Goal: Task Accomplishment & Management: Complete application form

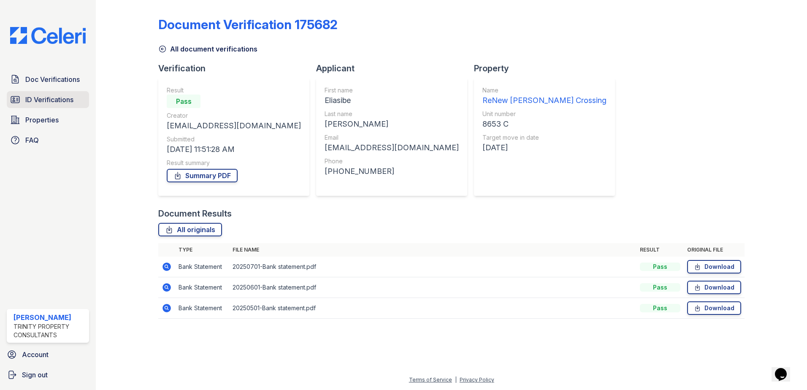
click at [40, 101] on span "ID Verifications" at bounding box center [49, 100] width 48 height 10
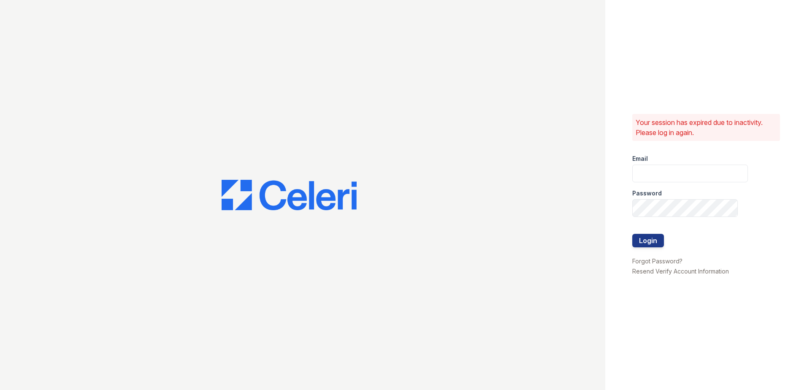
type input "dbailey@trinity-pm.com"
click at [646, 241] on button "Login" at bounding box center [648, 241] width 32 height 14
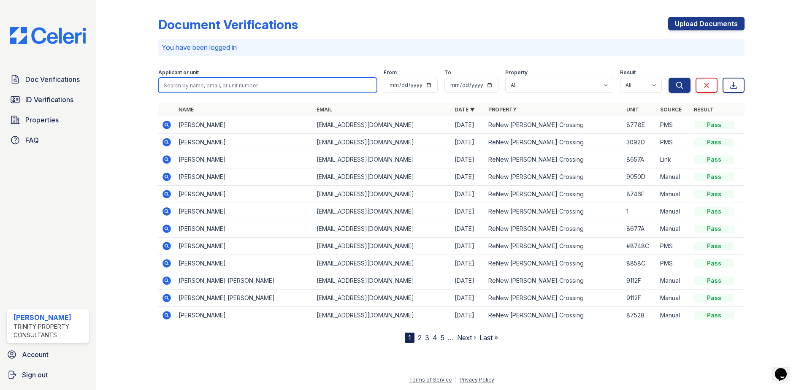
click at [192, 83] on input "search" at bounding box center [267, 85] width 219 height 15
type input "[PERSON_NAME]"
click at [669, 78] on button "Search" at bounding box center [680, 85] width 22 height 15
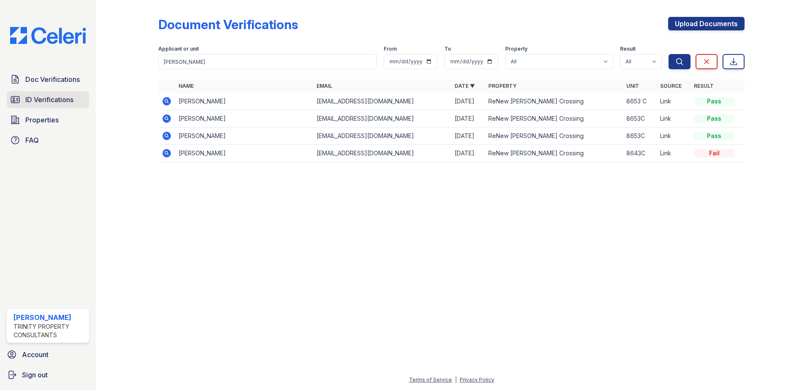
click at [73, 101] on span "ID Verifications" at bounding box center [49, 100] width 48 height 10
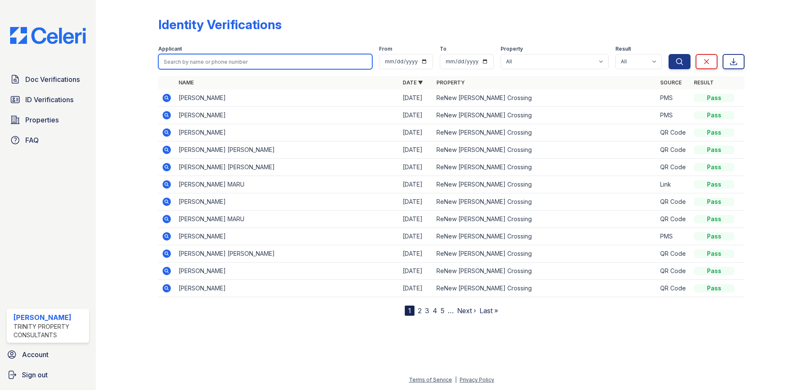
click at [193, 65] on input "search" at bounding box center [265, 61] width 214 height 15
type input "v"
type input "neves"
click at [669, 54] on button "Search" at bounding box center [680, 61] width 22 height 15
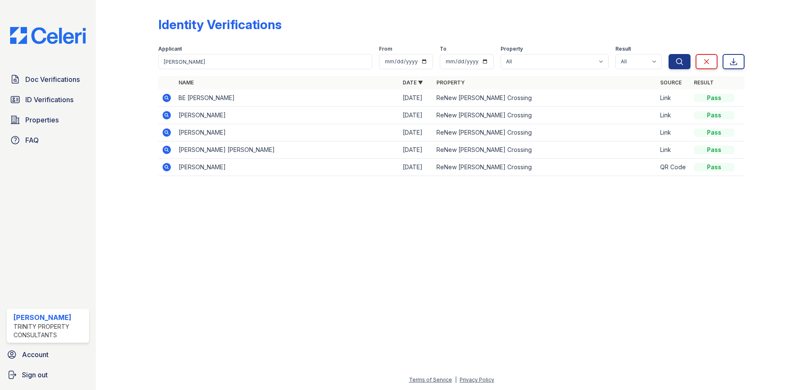
click at [165, 114] on icon at bounding box center [167, 115] width 10 height 10
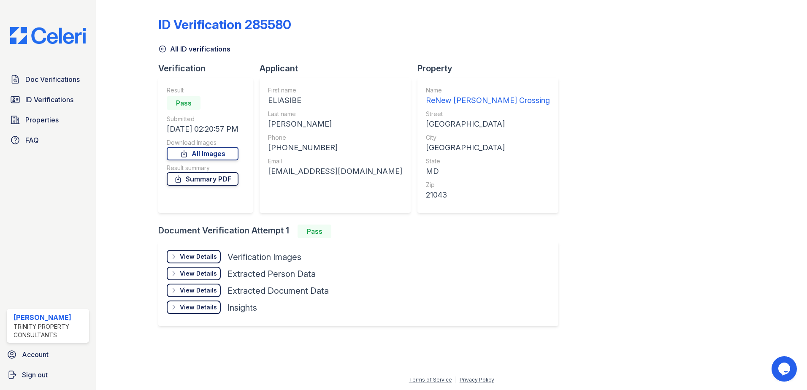
click at [206, 177] on link "Summary PDF" at bounding box center [203, 179] width 72 height 14
click at [60, 86] on link "Doc Verifications" at bounding box center [48, 79] width 82 height 17
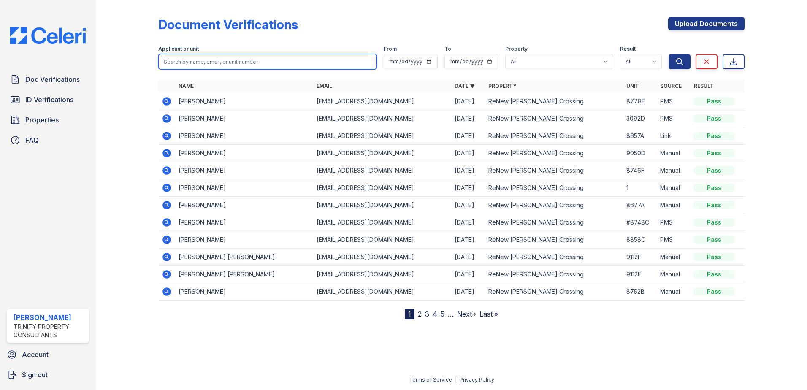
click at [190, 62] on input "search" at bounding box center [267, 61] width 219 height 15
type input "camrin"
click at [669, 54] on button "Search" at bounding box center [680, 61] width 22 height 15
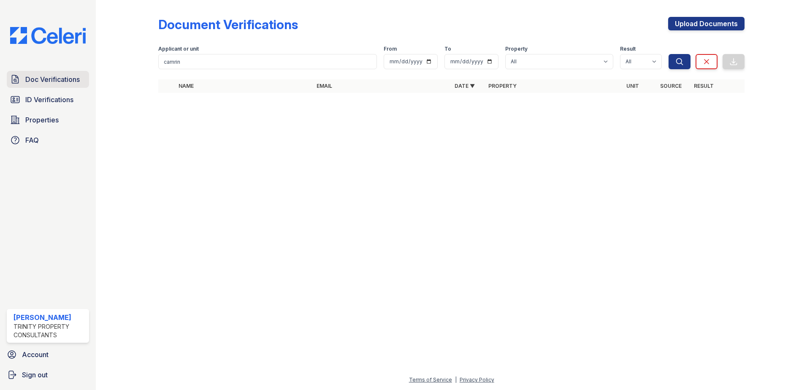
click at [66, 84] on span "Doc Verifications" at bounding box center [52, 79] width 54 height 10
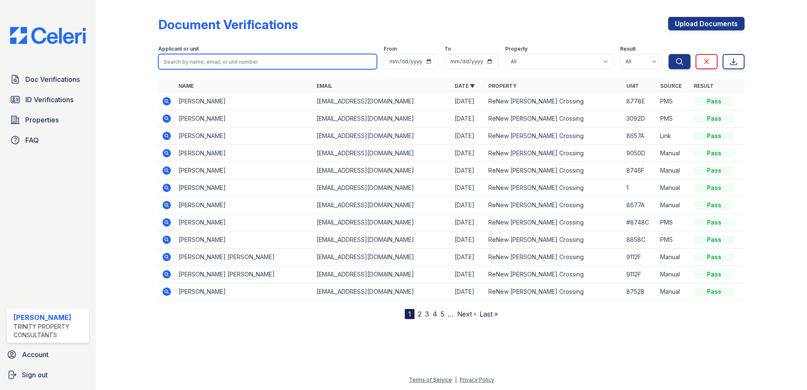
click at [187, 65] on input "search" at bounding box center [267, 61] width 219 height 15
type input "camrin"
click at [669, 54] on button "Search" at bounding box center [680, 61] width 22 height 15
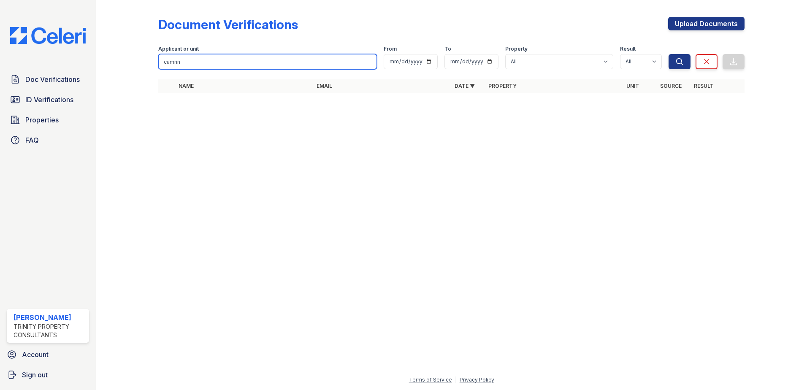
drag, startPoint x: 189, startPoint y: 63, endPoint x: 158, endPoint y: 60, distance: 30.9
click at [158, 60] on div "Document Verifications Upload Documents Filter Applicant or unit camrin From To…" at bounding box center [451, 57] width 684 height 115
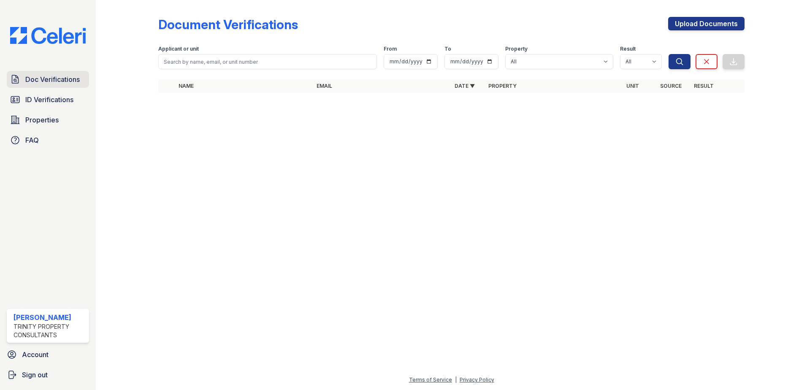
click at [46, 85] on link "Doc Verifications" at bounding box center [48, 79] width 82 height 17
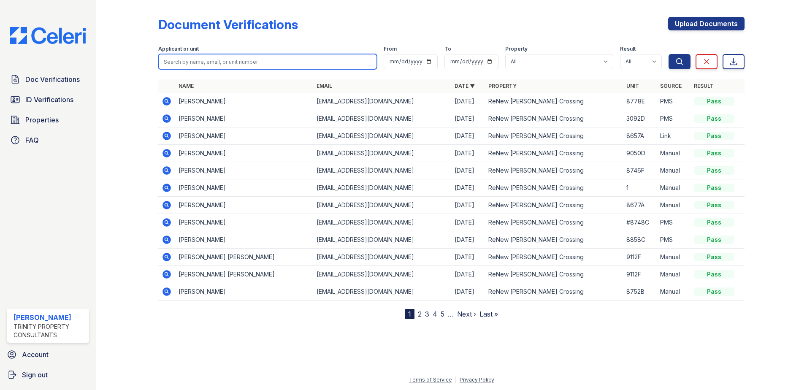
click at [191, 62] on input "search" at bounding box center [267, 61] width 219 height 15
type input "camrin"
click at [669, 54] on button "Search" at bounding box center [680, 61] width 22 height 15
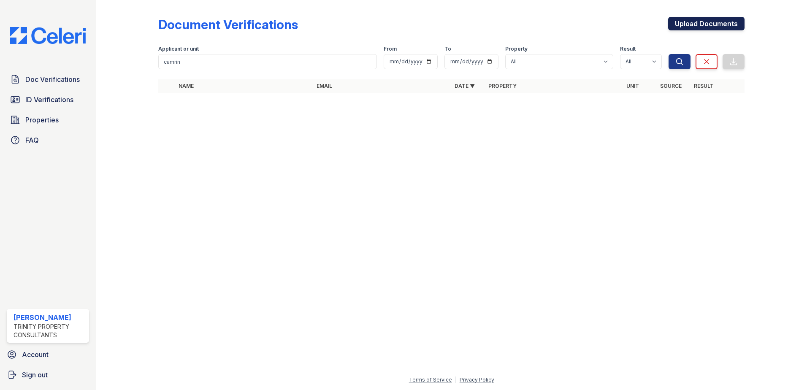
click at [710, 24] on link "Upload Documents" at bounding box center [706, 24] width 76 height 14
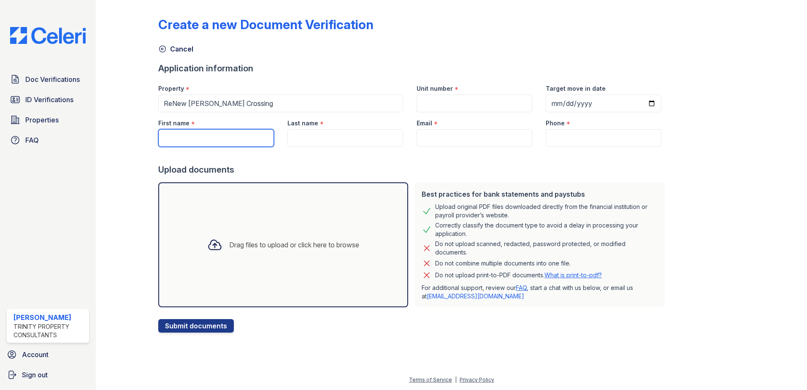
click at [189, 132] on input "First name" at bounding box center [216, 138] width 116 height 18
type input "Camrin"
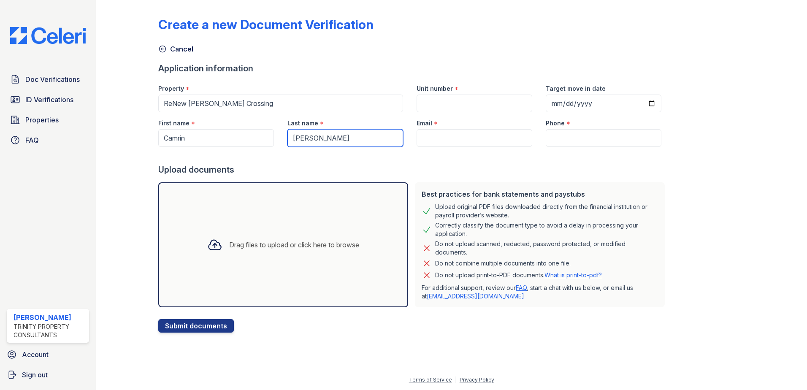
type input "[PERSON_NAME]"
click at [320, 138] on input "[PERSON_NAME]" at bounding box center [345, 138] width 116 height 18
type input "[EMAIL_ADDRESS][DOMAIN_NAME]"
type input "2142452598"
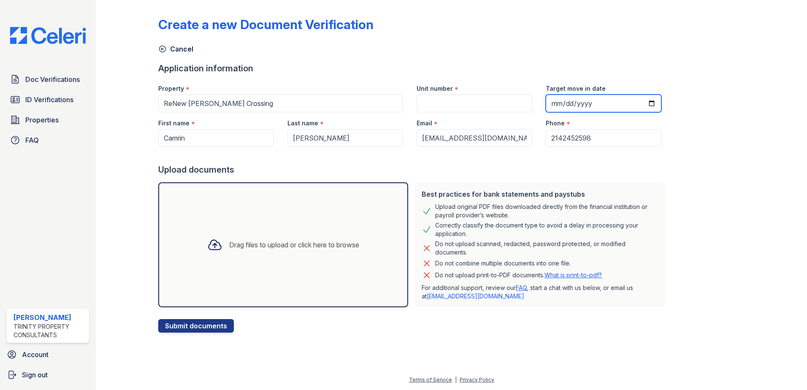
click at [559, 101] on input "Target move in date" at bounding box center [604, 104] width 116 height 18
type input "2025-10-03"
click at [471, 103] on input "Unit number" at bounding box center [475, 104] width 116 height 18
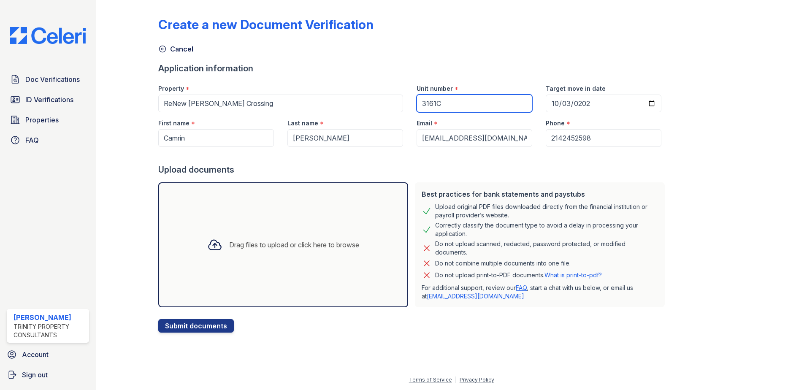
type input "3161C"
click at [254, 250] on div "Drag files to upload or click here to browse" at bounding box center [282, 244] width 165 height 29
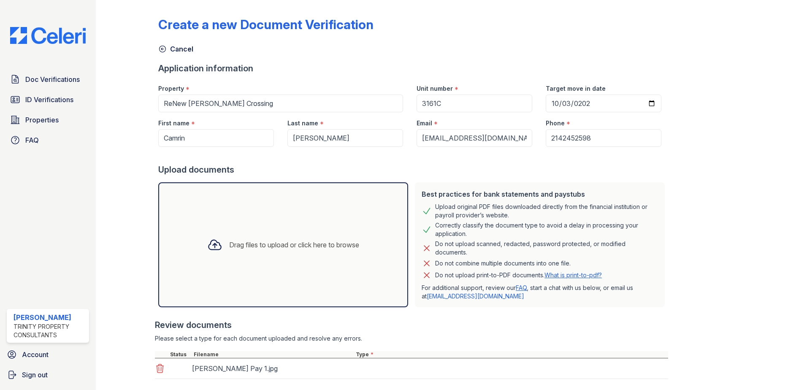
click at [336, 231] on div "Drag files to upload or click here to browse" at bounding box center [282, 244] width 165 height 29
click at [383, 236] on div "Drag files to upload or click here to browse" at bounding box center [283, 244] width 250 height 125
click at [359, 241] on div "Drag files to upload or click here to browse" at bounding box center [294, 245] width 130 height 10
click at [374, 240] on div "Drag files to upload or click here to browse" at bounding box center [283, 244] width 250 height 125
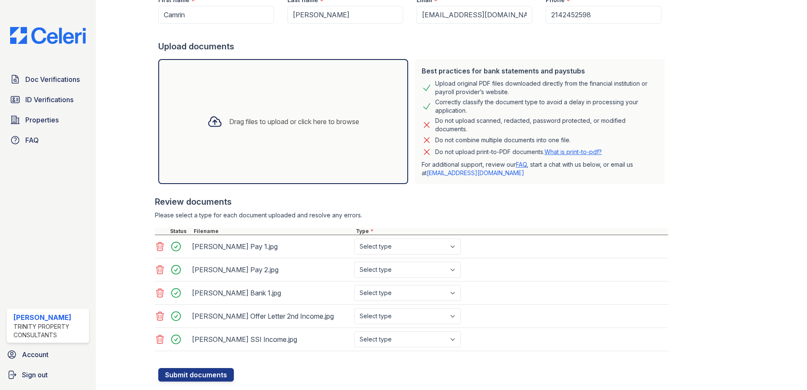
scroll to position [144, 0]
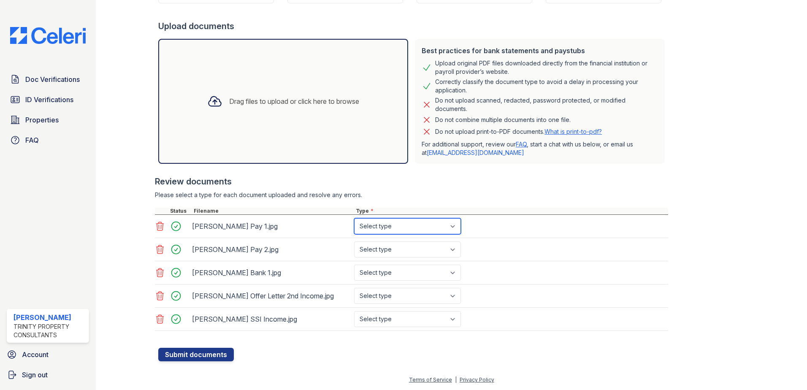
click at [373, 230] on select "Select type Paystub Bank Statement Offer Letter Tax Documents Benefit Award Let…" at bounding box center [407, 226] width 107 height 16
select select "paystub"
click at [354, 218] on select "Select type Paystub Bank Statement Offer Letter Tax Documents Benefit Award Let…" at bounding box center [407, 226] width 107 height 16
click at [374, 249] on select "Select type Paystub Bank Statement Offer Letter Tax Documents Benefit Award Let…" at bounding box center [407, 249] width 107 height 16
select select "paystub"
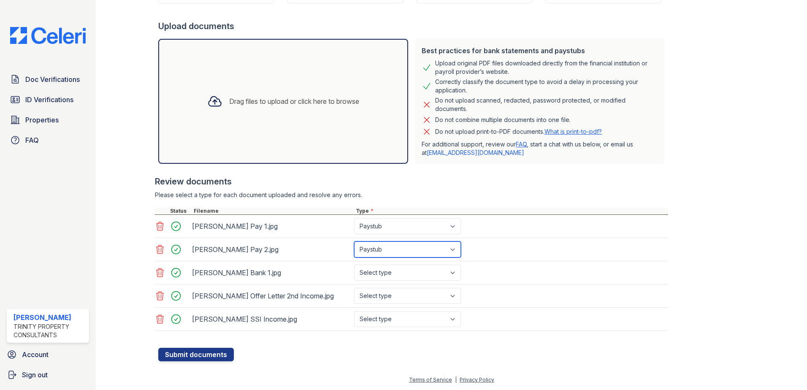
click at [354, 241] on select "Select type Paystub Bank Statement Offer Letter Tax Documents Benefit Award Let…" at bounding box center [407, 249] width 107 height 16
click at [382, 273] on select "Select type Paystub Bank Statement Offer Letter Tax Documents Benefit Award Let…" at bounding box center [407, 273] width 107 height 16
select select "bank_statement"
click at [354, 265] on select "Select type Paystub Bank Statement Offer Letter Tax Documents Benefit Award Let…" at bounding box center [407, 273] width 107 height 16
click at [393, 298] on select "Select type Paystub Bank Statement Offer Letter Tax Documents Benefit Award Let…" at bounding box center [407, 296] width 107 height 16
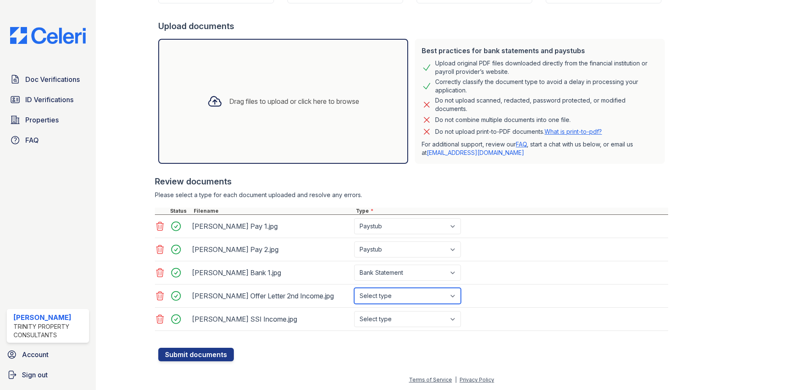
select select "offer_letter"
click at [354, 288] on select "Select type Paystub Bank Statement Offer Letter Tax Documents Benefit Award Let…" at bounding box center [407, 296] width 107 height 16
click at [386, 317] on select "Select type Paystub Bank Statement Offer Letter Tax Documents Benefit Award Let…" at bounding box center [407, 319] width 107 height 16
select select "benefit_award_letter"
click at [354, 311] on select "Select type Paystub Bank Statement Offer Letter Tax Documents Benefit Award Let…" at bounding box center [407, 319] width 107 height 16
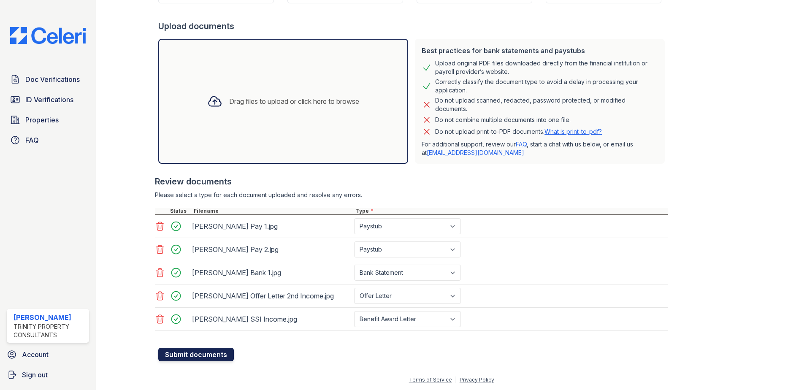
click at [208, 355] on button "Submit documents" at bounding box center [196, 355] width 76 height 14
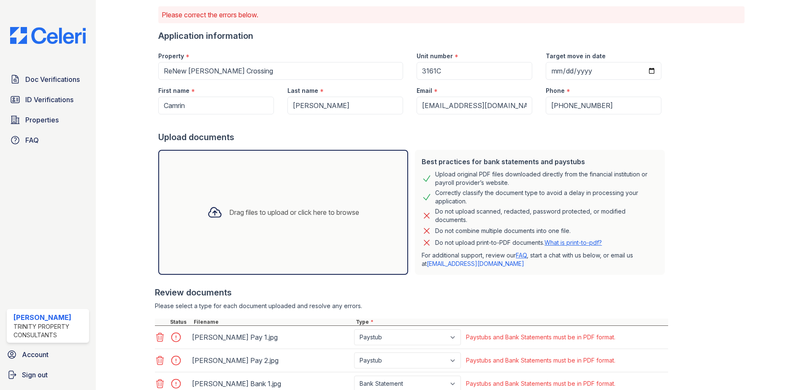
scroll to position [167, 0]
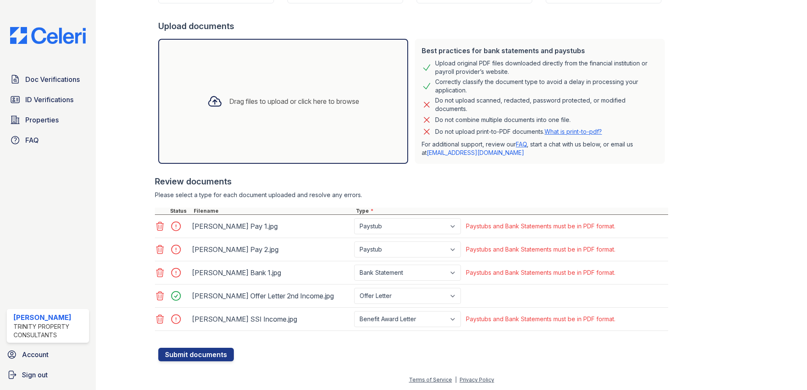
click at [780, 132] on div at bounding box center [769, 98] width 49 height 525
click at [326, 115] on div "Drag files to upload or click here to browse" at bounding box center [282, 101] width 165 height 29
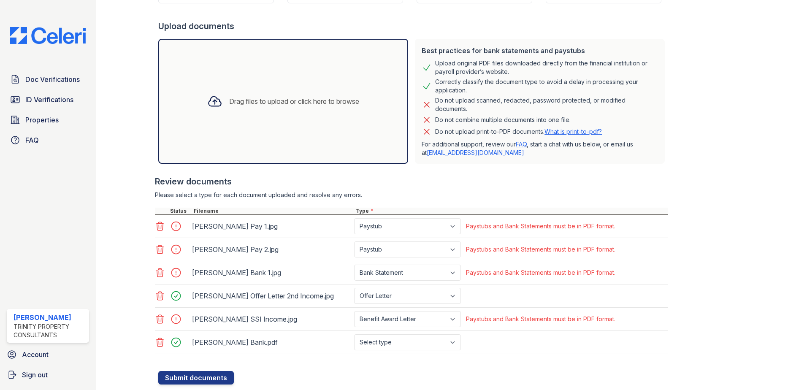
click at [157, 225] on icon at bounding box center [160, 226] width 10 height 10
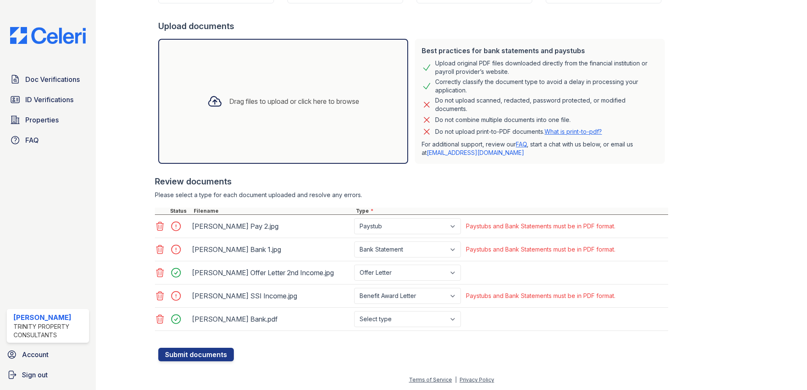
click at [158, 226] on icon at bounding box center [160, 226] width 7 height 8
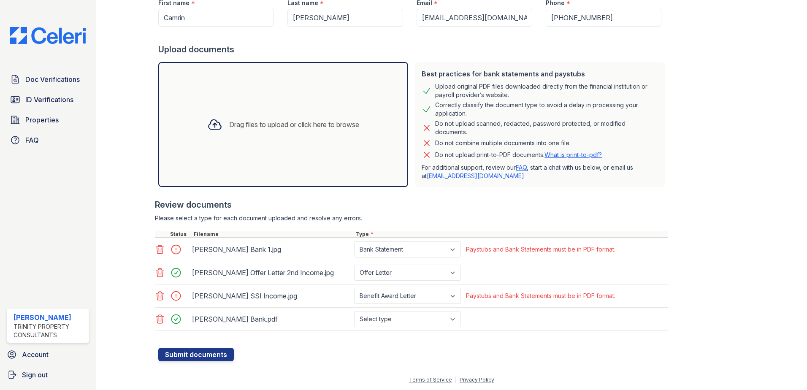
click at [159, 251] on icon at bounding box center [160, 249] width 7 height 8
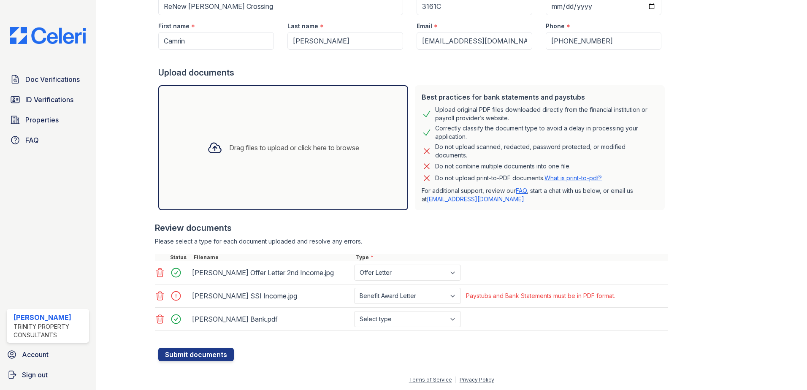
click at [158, 272] on icon at bounding box center [160, 272] width 7 height 8
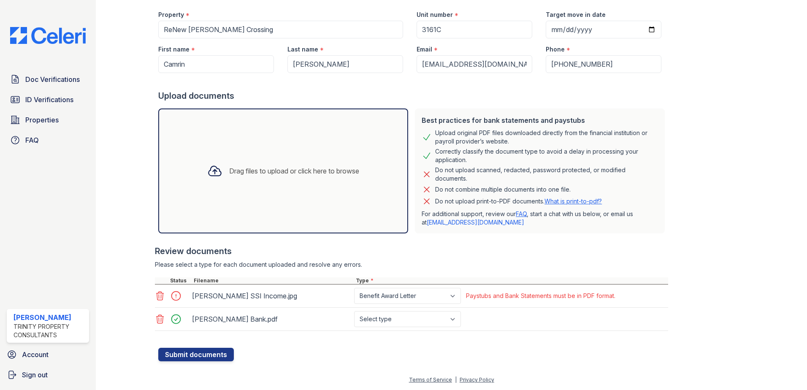
click at [158, 297] on icon at bounding box center [160, 296] width 7 height 8
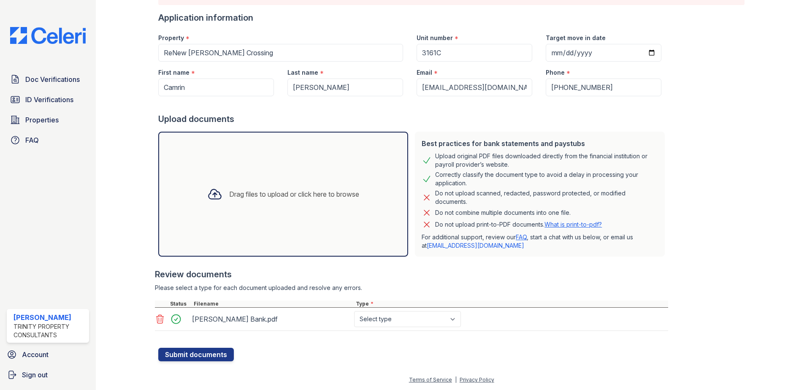
click at [160, 322] on icon at bounding box center [160, 319] width 10 height 10
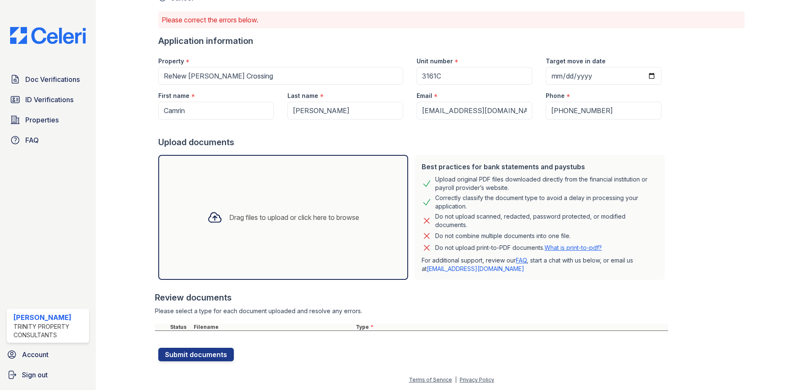
scroll to position [51, 0]
click at [133, 250] on div at bounding box center [133, 156] width 49 height 409
click at [262, 225] on div "Drag files to upload or click here to browse" at bounding box center [282, 217] width 165 height 29
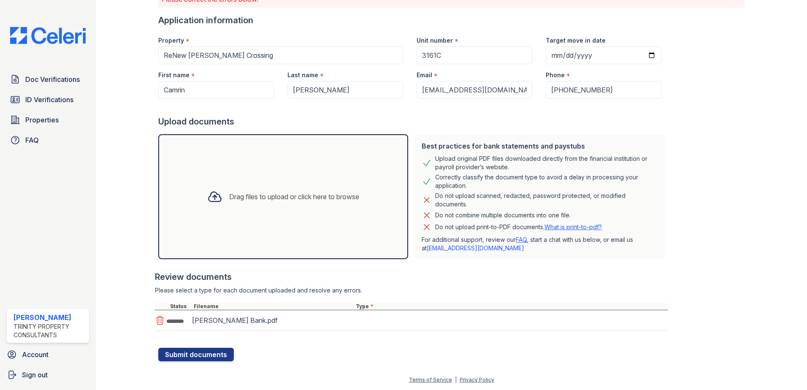
scroll to position [74, 0]
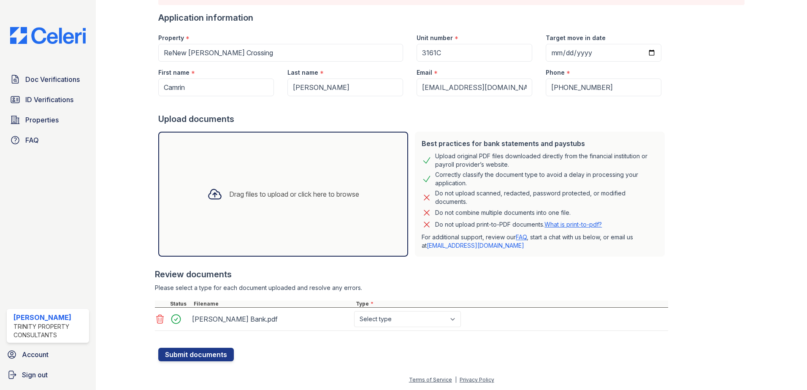
click at [270, 242] on div "Drag files to upload or click here to browse" at bounding box center [283, 194] width 250 height 125
click at [249, 176] on div "Drag files to upload or click here to browse" at bounding box center [283, 194] width 250 height 125
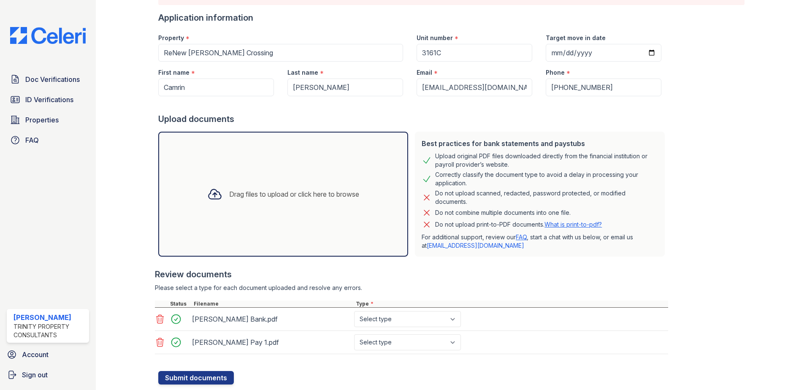
click at [358, 209] on div "Drag files to upload or click here to browse" at bounding box center [283, 194] width 250 height 125
click at [239, 186] on div "Drag files to upload or click here to browse" at bounding box center [282, 194] width 165 height 29
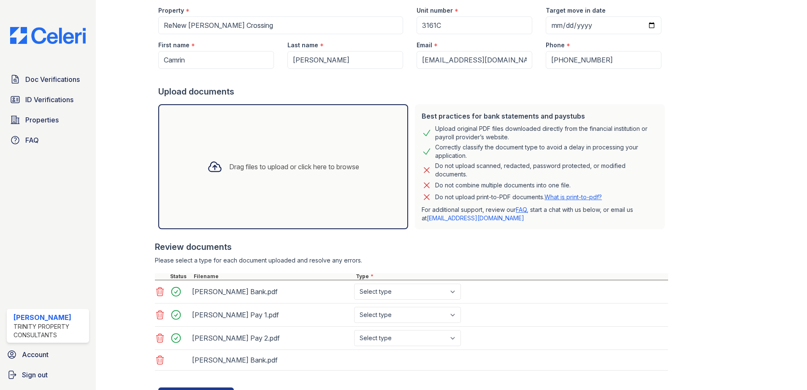
scroll to position [116, 0]
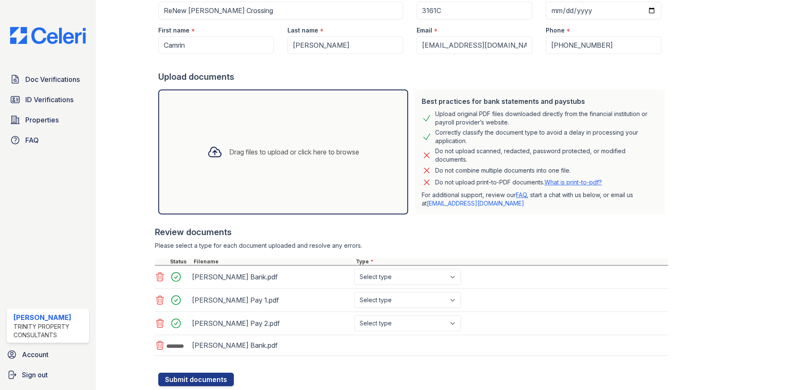
click at [363, 187] on div "Drag files to upload or click here to browse" at bounding box center [283, 151] width 250 height 125
click at [333, 163] on div "Drag files to upload or click here to browse" at bounding box center [282, 152] width 165 height 29
click at [318, 161] on div "Drag files to upload or click here to browse" at bounding box center [282, 152] width 165 height 29
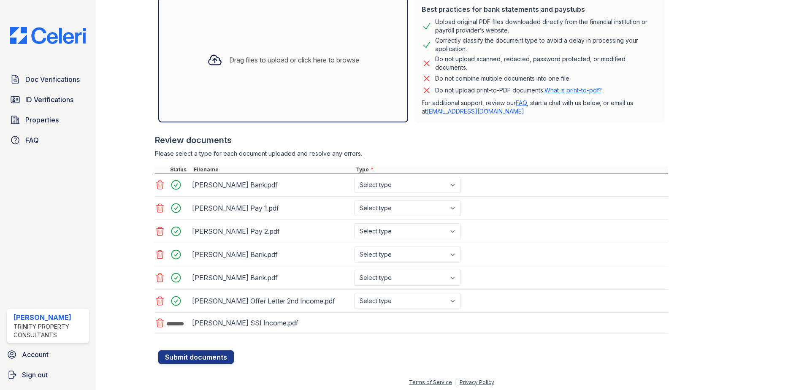
scroll to position [211, 0]
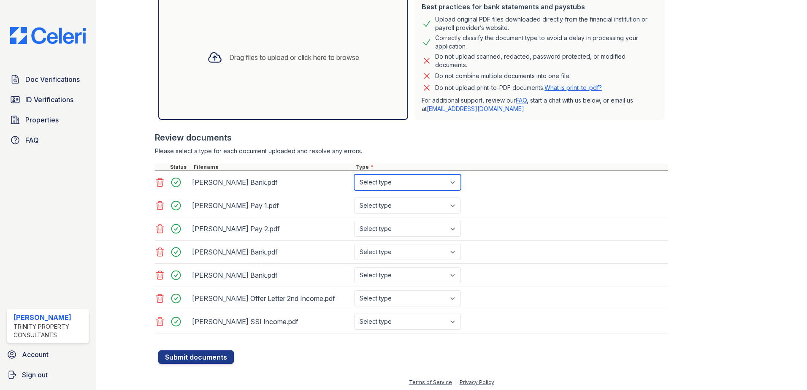
click at [378, 180] on select "Select type Paystub Bank Statement Offer Letter Tax Documents Benefit Award Let…" at bounding box center [407, 182] width 107 height 16
select select "bank_statement"
click at [354, 174] on select "Select type Paystub Bank Statement Offer Letter Tax Documents Benefit Award Let…" at bounding box center [407, 182] width 107 height 16
click at [385, 208] on select "Select type Paystub Bank Statement Offer Letter Tax Documents Benefit Award Let…" at bounding box center [407, 206] width 107 height 16
select select "paystub"
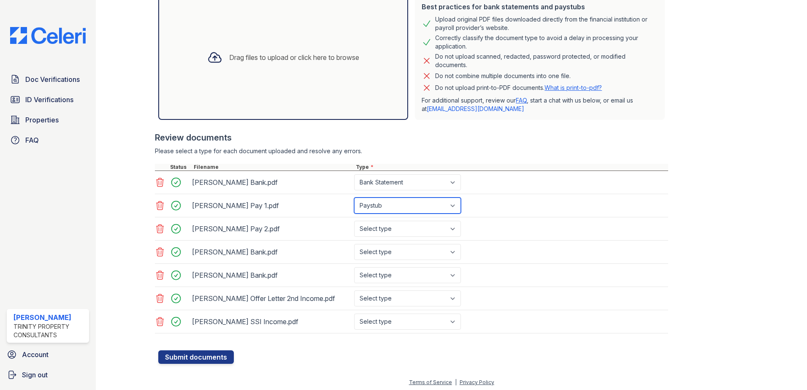
click at [354, 198] on select "Select type Paystub Bank Statement Offer Letter Tax Documents Benefit Award Let…" at bounding box center [407, 206] width 107 height 16
click at [382, 229] on select "Select type Paystub Bank Statement Offer Letter Tax Documents Benefit Award Let…" at bounding box center [407, 229] width 107 height 16
select select "paystub"
click at [354, 221] on select "Select type Paystub Bank Statement Offer Letter Tax Documents Benefit Award Let…" at bounding box center [407, 229] width 107 height 16
click at [385, 247] on select "Select type Paystub Bank Statement Offer Letter Tax Documents Benefit Award Let…" at bounding box center [407, 252] width 107 height 16
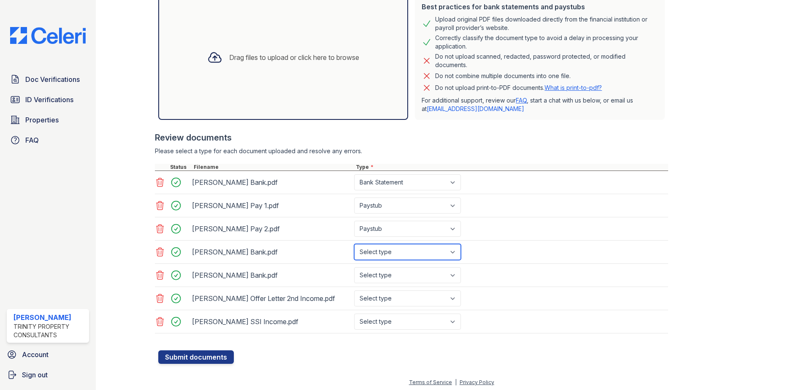
select select "bank_statement"
click at [354, 244] on select "Select type Paystub Bank Statement Offer Letter Tax Documents Benefit Award Let…" at bounding box center [407, 252] width 107 height 16
click at [389, 276] on select "Select type Paystub Bank Statement Offer Letter Tax Documents Benefit Award Let…" at bounding box center [407, 275] width 107 height 16
select select "bank_statement"
click at [354, 267] on select "Select type Paystub Bank Statement Offer Letter Tax Documents Benefit Award Let…" at bounding box center [407, 275] width 107 height 16
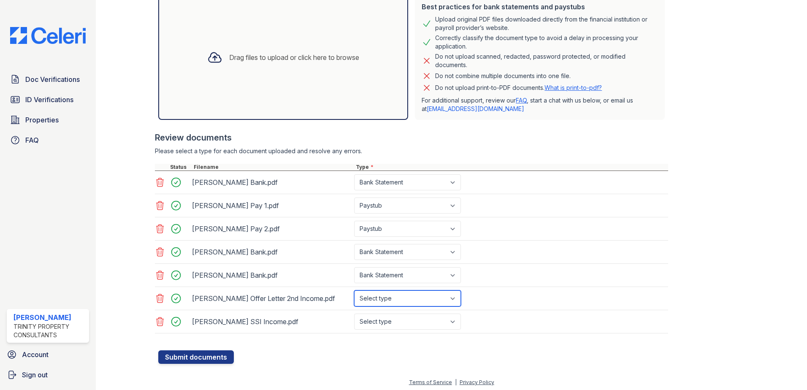
click at [386, 298] on select "Select type Paystub Bank Statement Offer Letter Tax Documents Benefit Award Let…" at bounding box center [407, 298] width 107 height 16
select select "offer_letter"
click at [354, 290] on select "Select type Paystub Bank Statement Offer Letter Tax Documents Benefit Award Let…" at bounding box center [407, 298] width 107 height 16
click at [400, 323] on select "Select type Paystub Bank Statement Offer Letter Tax Documents Benefit Award Let…" at bounding box center [407, 322] width 107 height 16
select select "benefit_award_letter"
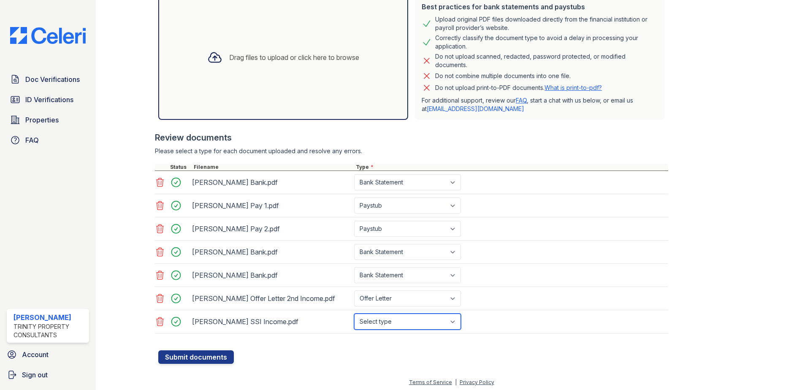
click at [354, 314] on select "Select type Paystub Bank Statement Offer Letter Tax Documents Benefit Award Let…" at bounding box center [407, 322] width 107 height 16
click at [210, 353] on button "Submit documents" at bounding box center [196, 357] width 76 height 14
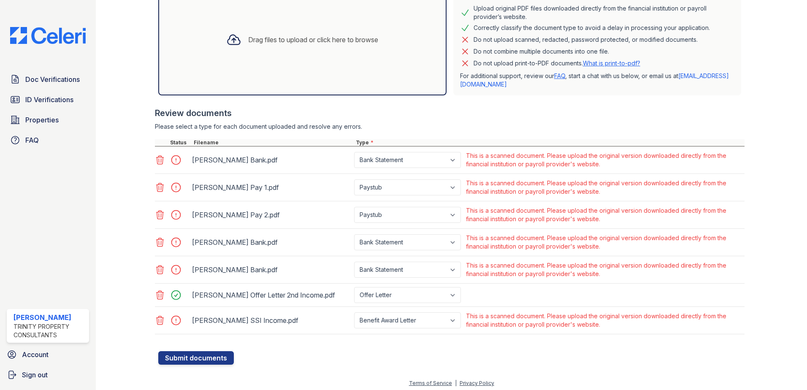
scroll to position [225, 0]
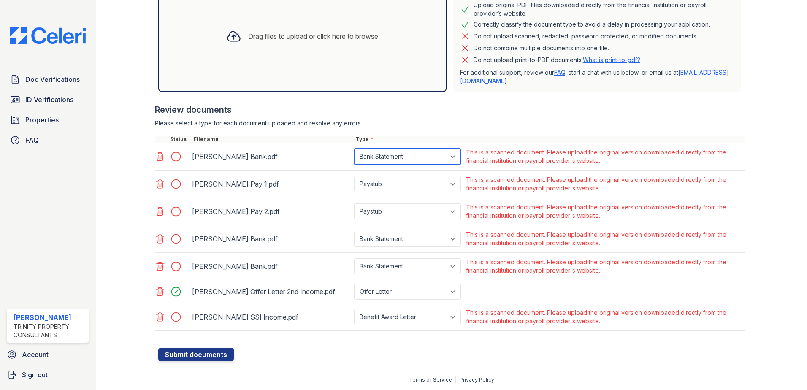
click at [455, 159] on select "Paystub Bank Statement Offer Letter Tax Documents Benefit Award Letter Investme…" at bounding box center [407, 157] width 107 height 16
select select "other"
click at [354, 149] on select "Paystub Bank Statement Offer Letter Tax Documents Benefit Award Letter Investme…" at bounding box center [407, 157] width 107 height 16
click at [179, 355] on button "Submit documents" at bounding box center [196, 355] width 76 height 14
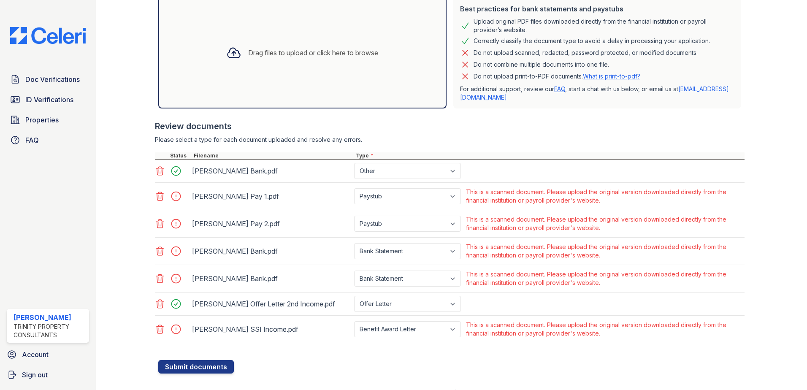
scroll to position [211, 0]
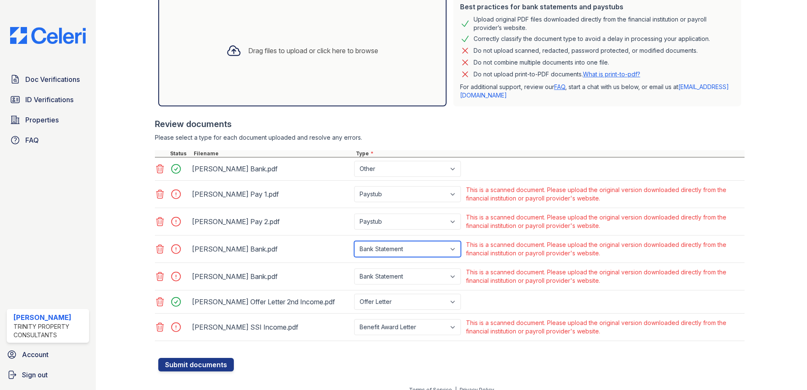
click at [389, 249] on select "Paystub Bank Statement Offer Letter Tax Documents Benefit Award Letter Investme…" at bounding box center [407, 249] width 107 height 16
select select "other"
click at [354, 241] on select "Paystub Bank Statement Offer Letter Tax Documents Benefit Award Letter Investme…" at bounding box center [407, 249] width 107 height 16
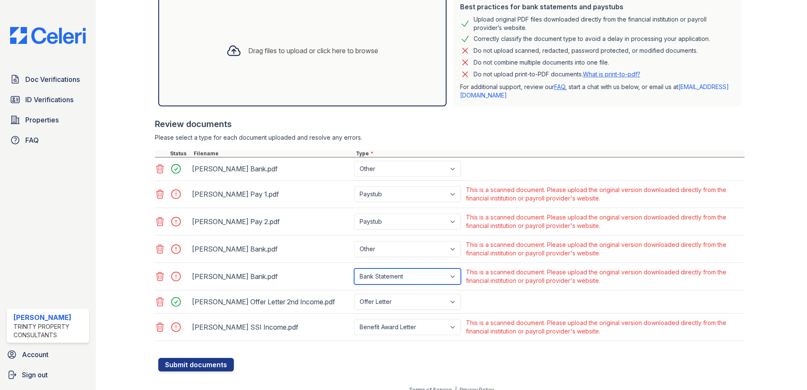
click at [394, 279] on select "Paystub Bank Statement Offer Letter Tax Documents Benefit Award Letter Investme…" at bounding box center [407, 276] width 107 height 16
select select "other"
click at [354, 268] on select "Paystub Bank Statement Offer Letter Tax Documents Benefit Award Letter Investme…" at bounding box center [407, 276] width 107 height 16
click at [219, 369] on button "Submit documents" at bounding box center [196, 365] width 76 height 14
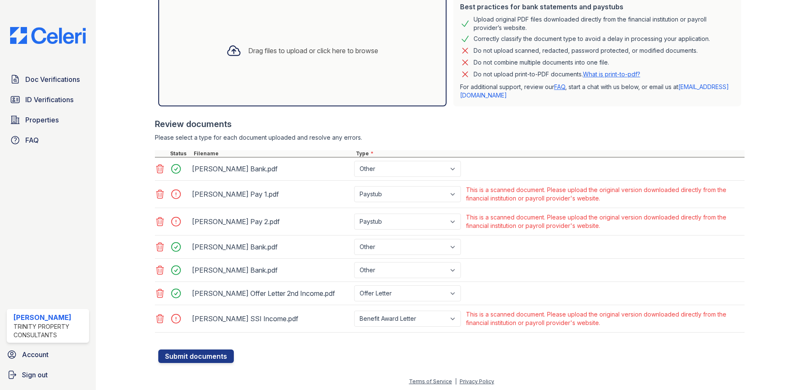
scroll to position [213, 0]
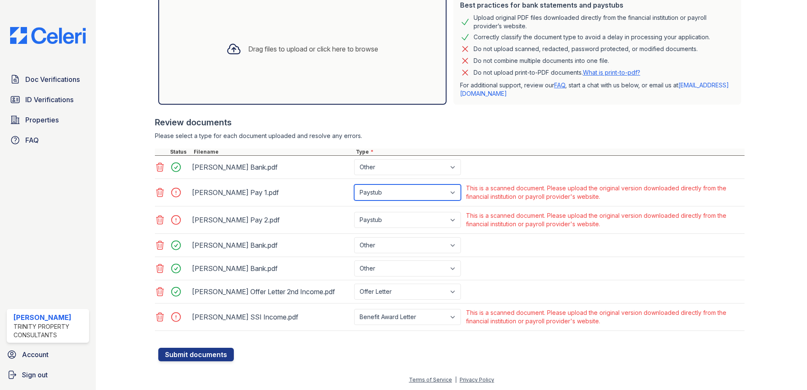
click at [394, 194] on select "Paystub Bank Statement Offer Letter Tax Documents Benefit Award Letter Investme…" at bounding box center [407, 192] width 107 height 16
select select "other"
click at [354, 184] on select "Paystub Bank Statement Offer Letter Tax Documents Benefit Award Letter Investme…" at bounding box center [407, 192] width 107 height 16
click at [395, 215] on select "Paystub Bank Statement Offer Letter Tax Documents Benefit Award Letter Investme…" at bounding box center [407, 220] width 107 height 16
select select "other"
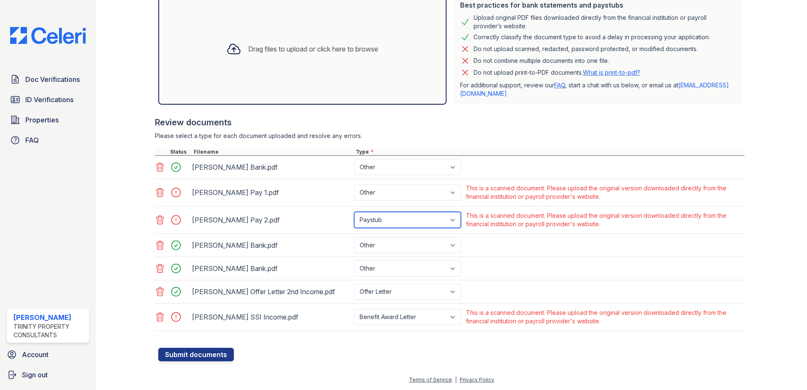
click at [354, 212] on select "Paystub Bank Statement Offer Letter Tax Documents Benefit Award Letter Investme…" at bounding box center [407, 220] width 107 height 16
click at [386, 315] on select "Paystub Bank Statement Offer Letter Tax Documents Benefit Award Letter Investme…" at bounding box center [407, 317] width 107 height 16
select select "other"
click at [354, 309] on select "Paystub Bank Statement Offer Letter Tax Documents Benefit Award Letter Investme…" at bounding box center [407, 317] width 107 height 16
click at [223, 353] on button "Submit documents" at bounding box center [196, 355] width 76 height 14
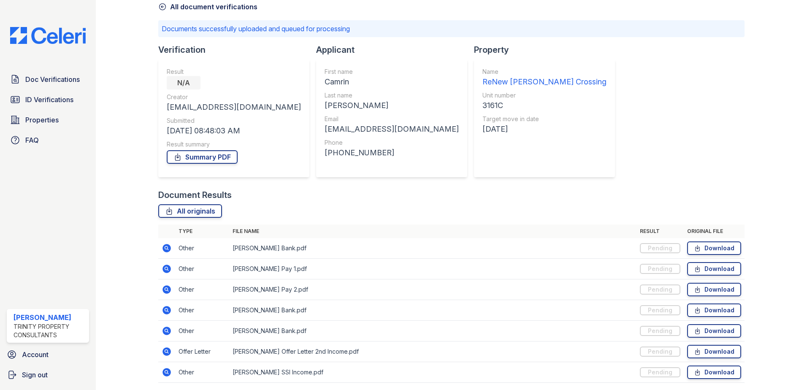
scroll to position [72, 0]
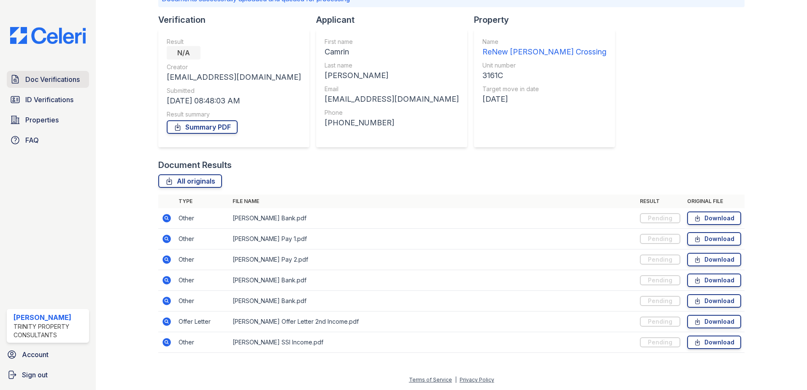
click at [44, 75] on span "Doc Verifications" at bounding box center [52, 79] width 54 height 10
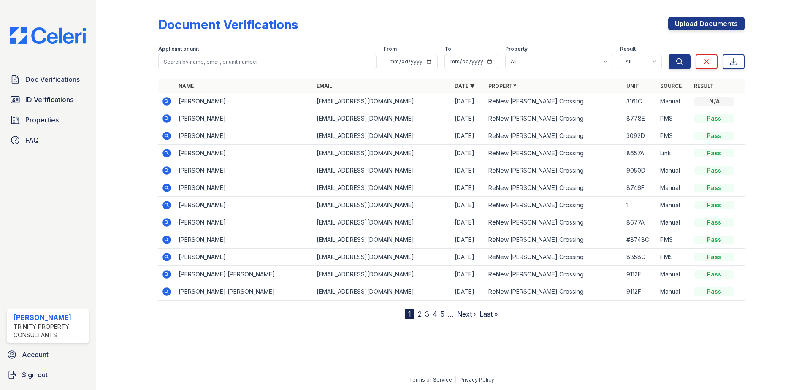
click at [165, 100] on icon at bounding box center [167, 101] width 10 height 10
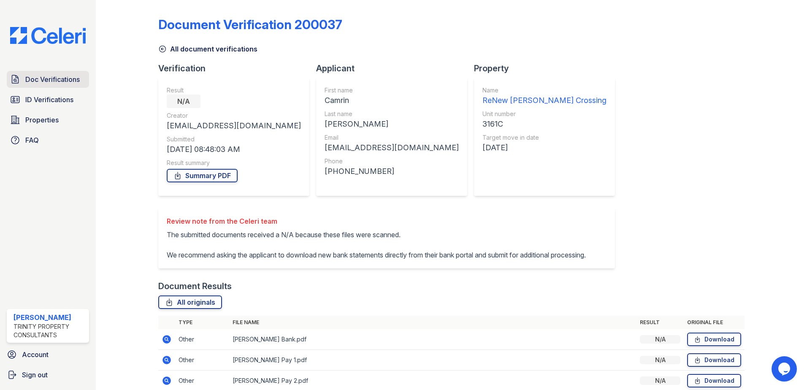
click at [44, 80] on span "Doc Verifications" at bounding box center [52, 79] width 54 height 10
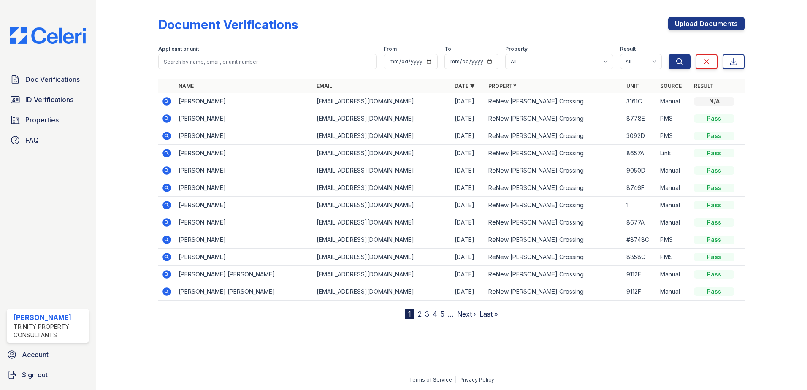
click at [166, 103] on icon at bounding box center [167, 101] width 8 height 8
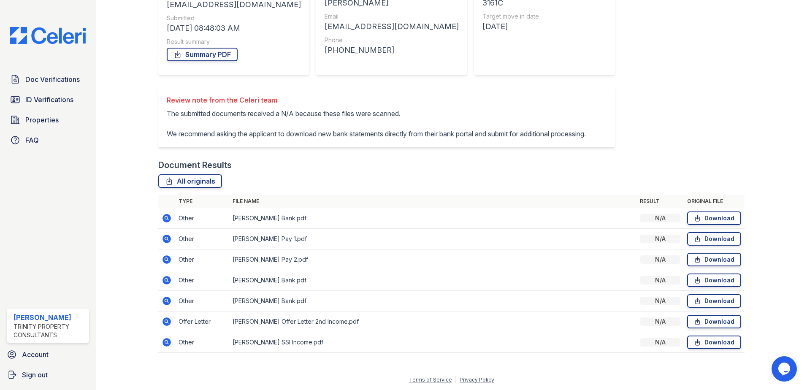
scroll to position [131, 0]
click at [41, 77] on span "Doc Verifications" at bounding box center [52, 79] width 54 height 10
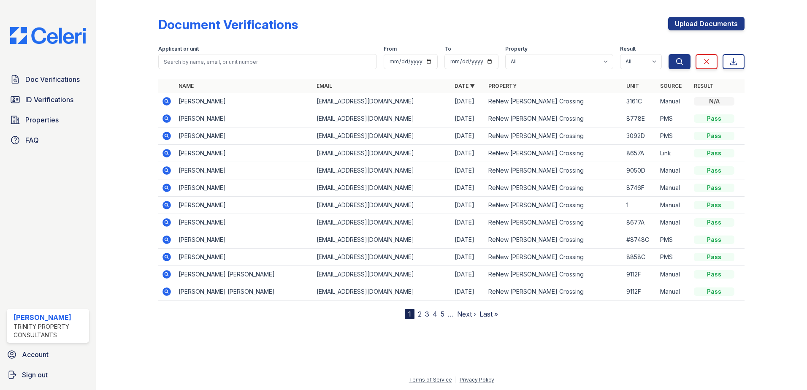
click at [167, 100] on icon at bounding box center [166, 101] width 2 height 2
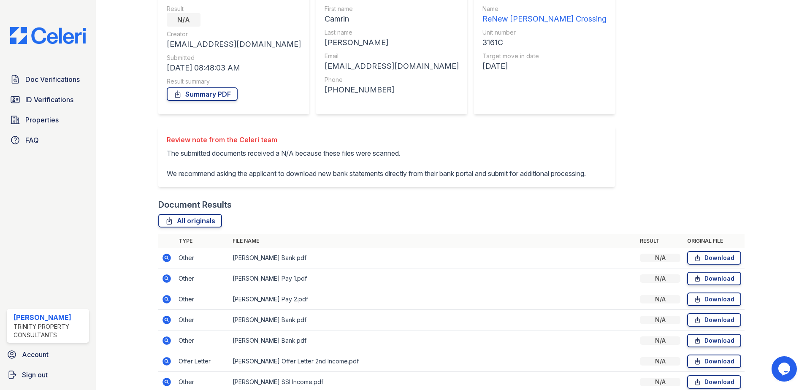
scroll to position [127, 0]
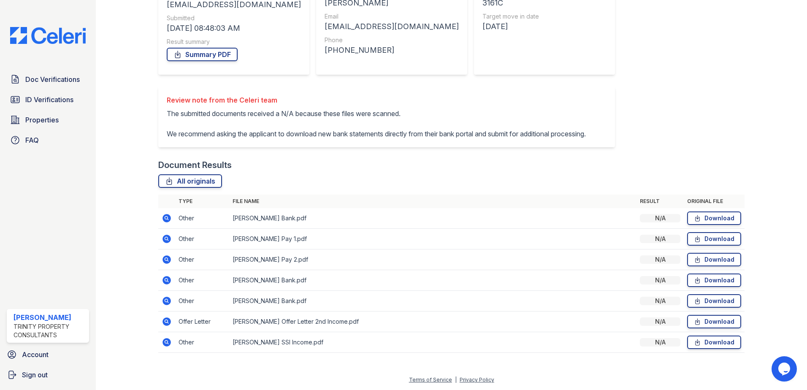
click at [169, 222] on icon at bounding box center [167, 218] width 8 height 8
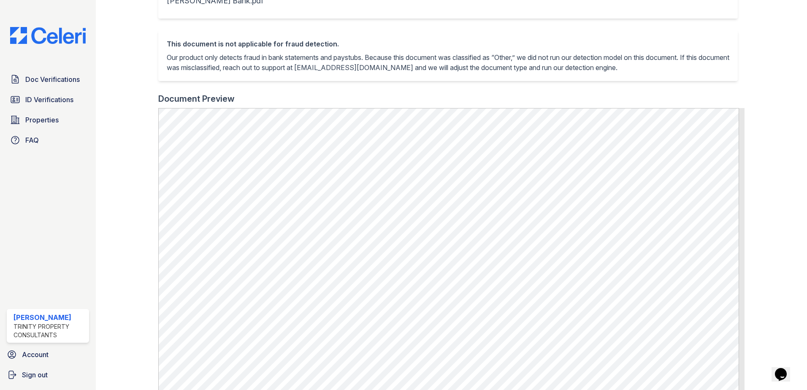
scroll to position [211, 0]
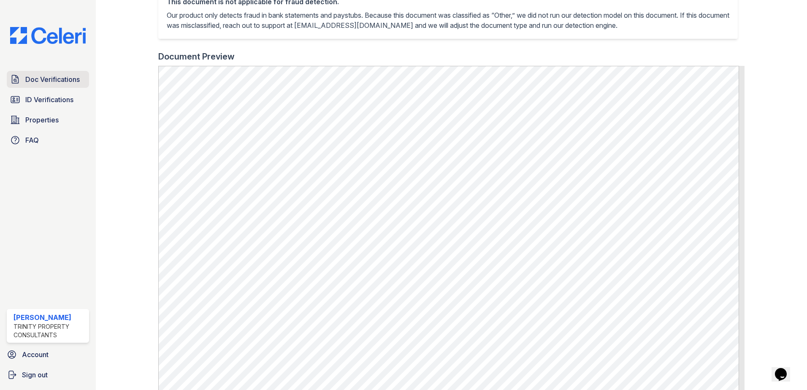
click at [58, 77] on span "Doc Verifications" at bounding box center [52, 79] width 54 height 10
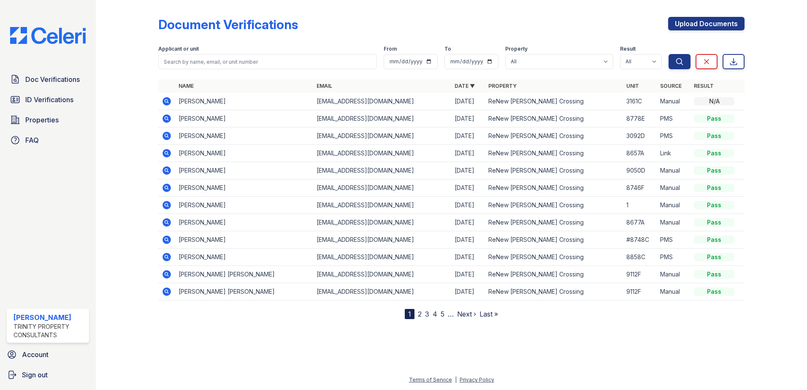
click at [166, 103] on icon at bounding box center [167, 101] width 8 height 8
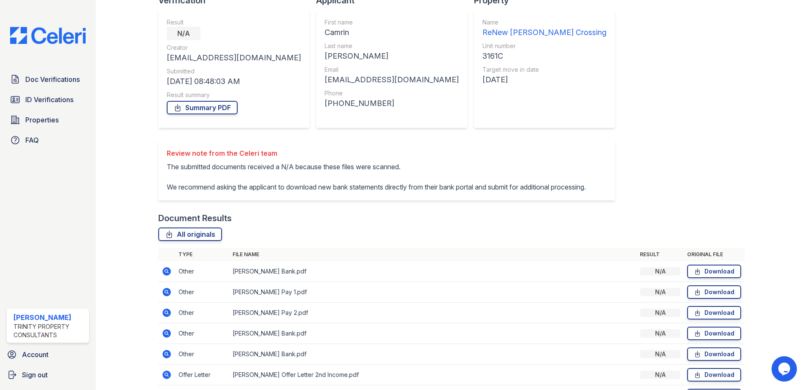
scroll to position [131, 0]
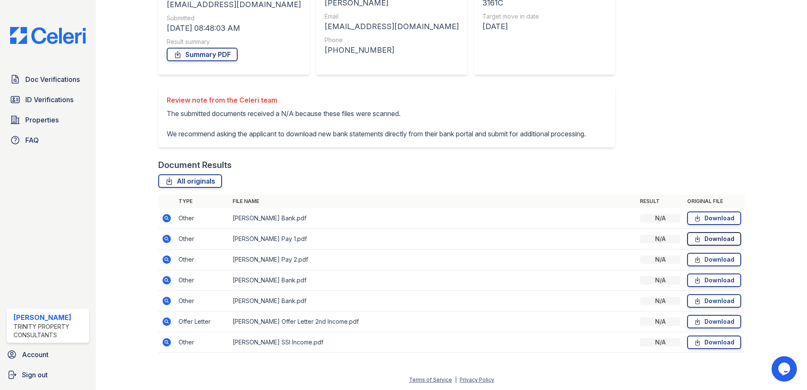
click at [729, 242] on link "Download" at bounding box center [714, 239] width 54 height 14
click at [39, 83] on span "Doc Verifications" at bounding box center [52, 79] width 54 height 10
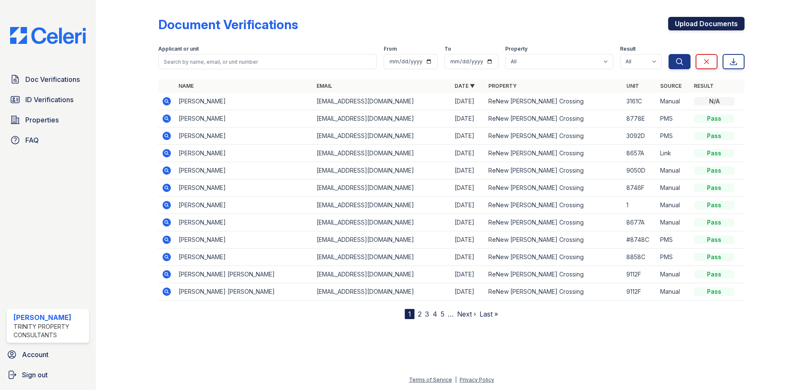
click at [701, 24] on link "Upload Documents" at bounding box center [706, 24] width 76 height 14
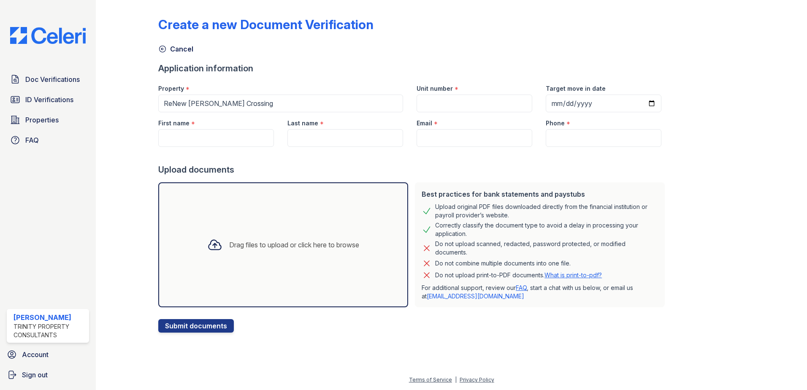
click at [330, 218] on div "Drag files to upload or click here to browse" at bounding box center [283, 244] width 250 height 125
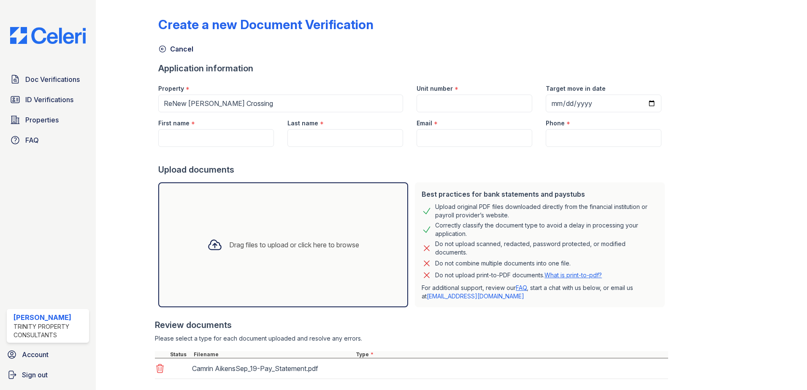
click at [316, 265] on div "Drag files to upload or click here to browse" at bounding box center [283, 244] width 250 height 125
click at [320, 247] on div "Drag files to upload or click here to browse" at bounding box center [294, 245] width 130 height 10
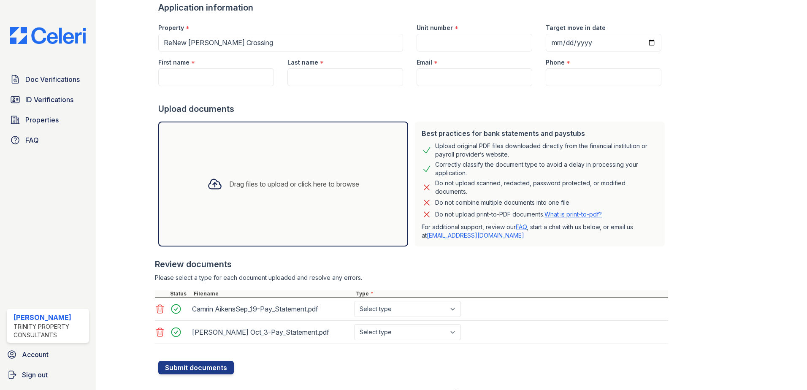
scroll to position [74, 0]
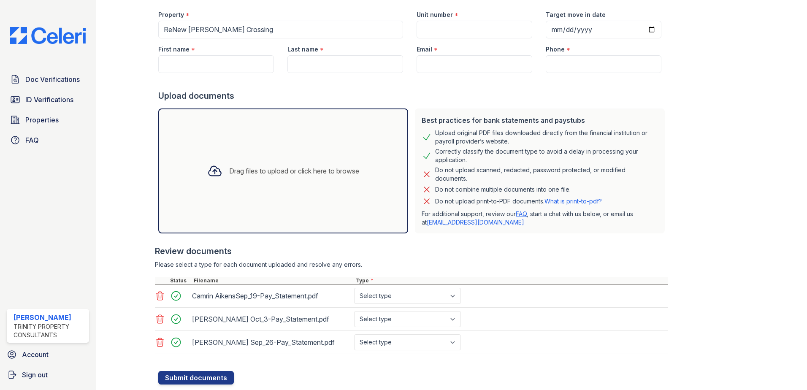
click at [283, 163] on div "Drag files to upload or click here to browse" at bounding box center [282, 171] width 165 height 29
click at [399, 298] on select "Select type Paystub Bank Statement Offer Letter Tax Documents Benefit Award Let…" at bounding box center [407, 296] width 107 height 16
select select "bank_statement"
click at [354, 288] on select "Select type Paystub Bank Statement Offer Letter Tax Documents Benefit Award Let…" at bounding box center [407, 296] width 107 height 16
click at [401, 320] on select "Select type Paystub Bank Statement Offer Letter Tax Documents Benefit Award Let…" at bounding box center [407, 319] width 107 height 16
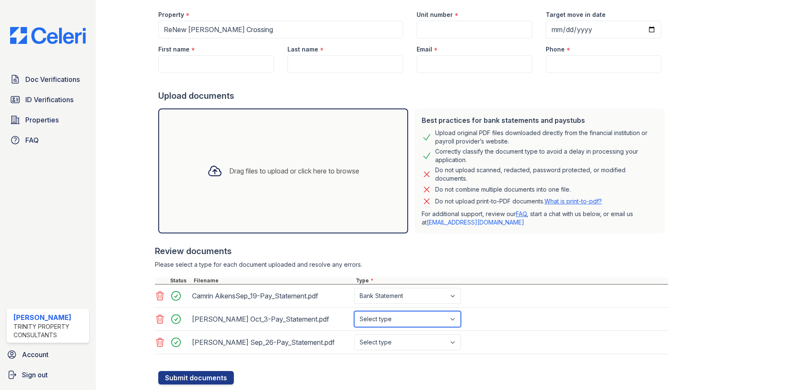
select select "bank_statement"
click at [354, 311] on select "Select type Paystub Bank Statement Offer Letter Tax Documents Benefit Award Let…" at bounding box center [407, 319] width 107 height 16
drag, startPoint x: 402, startPoint y: 345, endPoint x: 399, endPoint y: 335, distance: 10.4
click at [402, 345] on select "Select type Paystub Bank Statement Offer Letter Tax Documents Benefit Award Let…" at bounding box center [407, 342] width 107 height 16
select select "bank_statement"
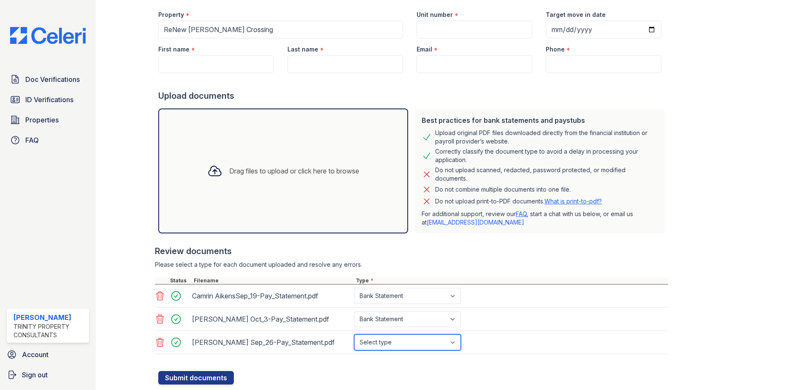
click at [354, 334] on select "Select type Paystub Bank Statement Offer Letter Tax Documents Benefit Award Let…" at bounding box center [407, 342] width 107 height 16
click at [186, 374] on button "Submit documents" at bounding box center [196, 378] width 76 height 14
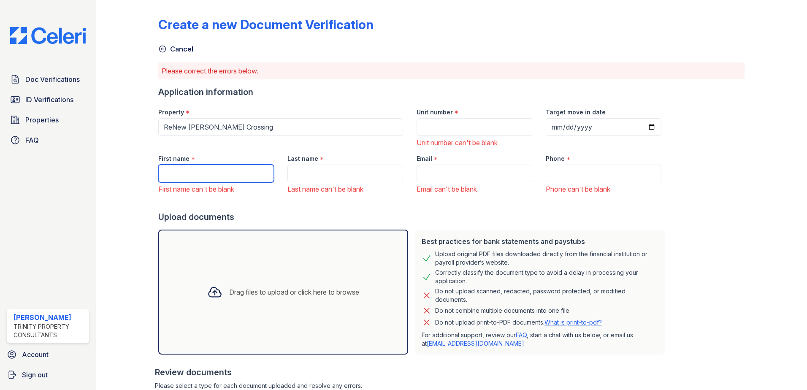
click at [191, 172] on input "First name" at bounding box center [216, 174] width 116 height 18
type input "ca"
click at [339, 171] on input "Last name" at bounding box center [345, 174] width 116 height 18
type input "[PERSON_NAME]"
type input "[EMAIL_ADDRESS][DOMAIN_NAME]"
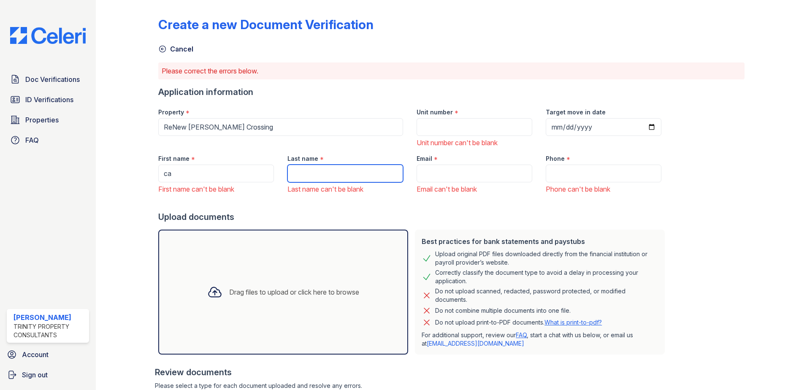
type input "2142452598"
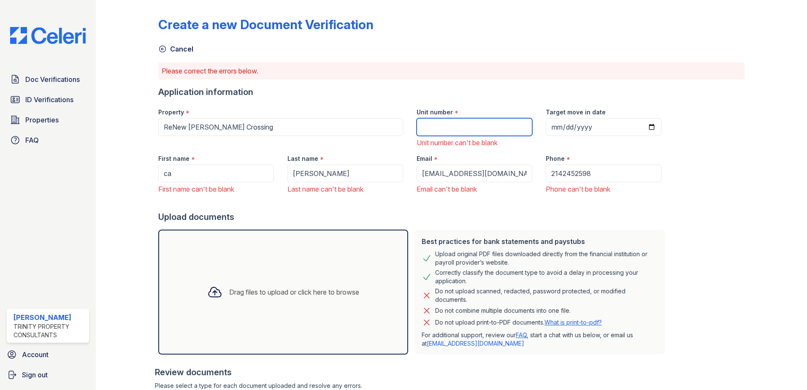
click at [478, 130] on input "Unit number" at bounding box center [475, 127] width 116 height 18
type input "3161C"
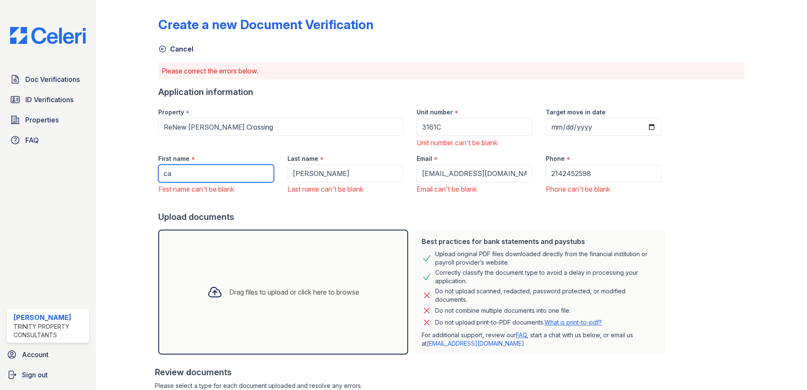
click at [242, 173] on input "ca" at bounding box center [216, 174] width 116 height 18
type input "Camrin"
type input "2025-10-03"
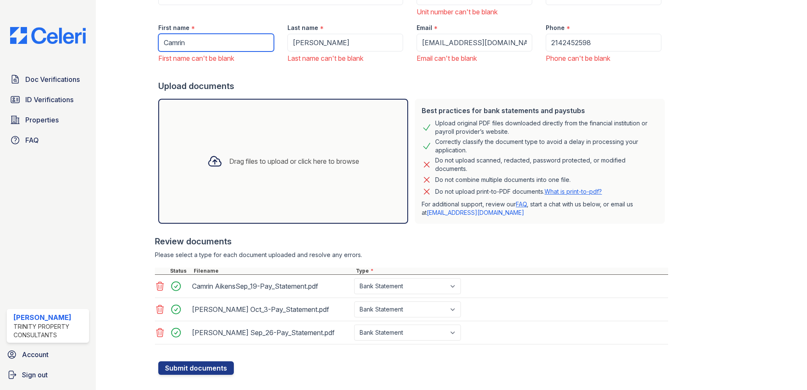
scroll to position [144, 0]
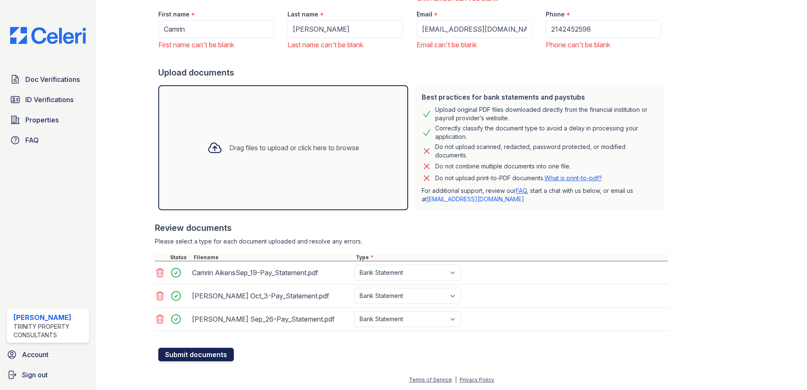
click at [185, 356] on button "Submit documents" at bounding box center [196, 355] width 76 height 14
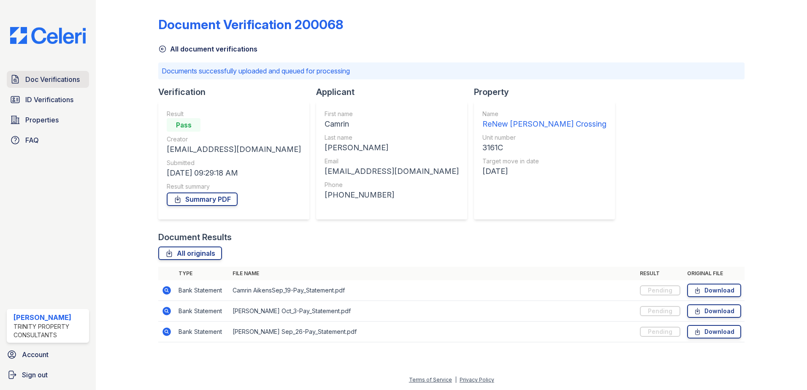
click at [38, 79] on span "Doc Verifications" at bounding box center [52, 79] width 54 height 10
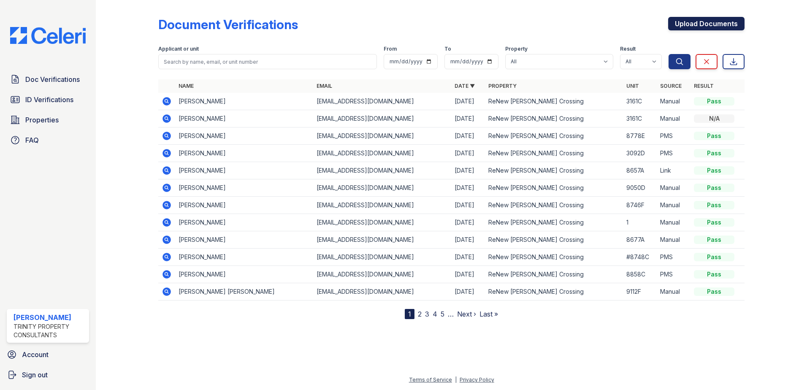
click at [693, 20] on link "Upload Documents" at bounding box center [706, 24] width 76 height 14
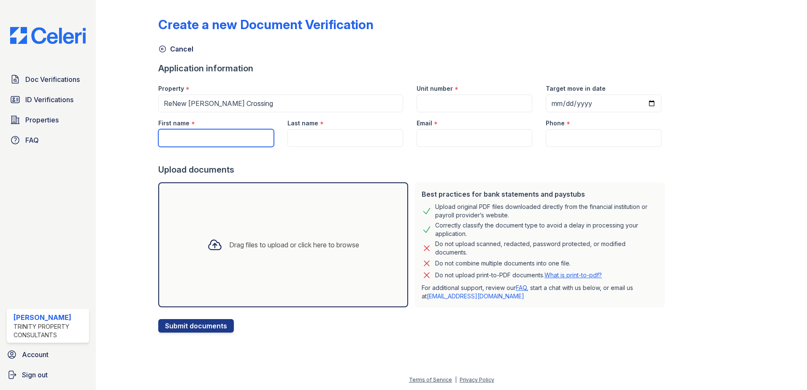
click at [179, 141] on input "First name" at bounding box center [216, 138] width 116 height 18
type input "Camrin"
type input "3161C"
type input "2025-10-03"
type input "[PERSON_NAME]"
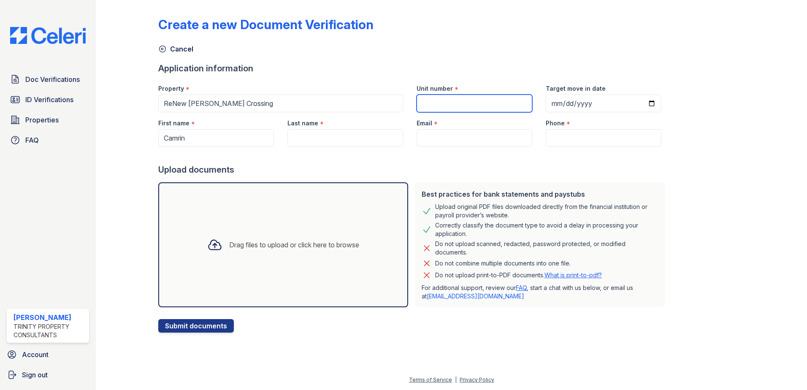
type input "[EMAIL_ADDRESS][DOMAIN_NAME]"
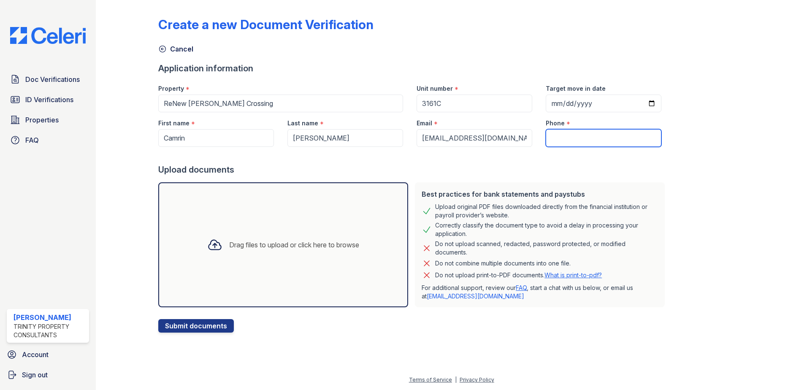
click at [577, 136] on input "Phone" at bounding box center [604, 138] width 116 height 18
paste input "(214) 245-2598"
type input "(214) 245-2598"
click at [303, 241] on div "Drag files to upload or click here to browse" at bounding box center [294, 245] width 130 height 10
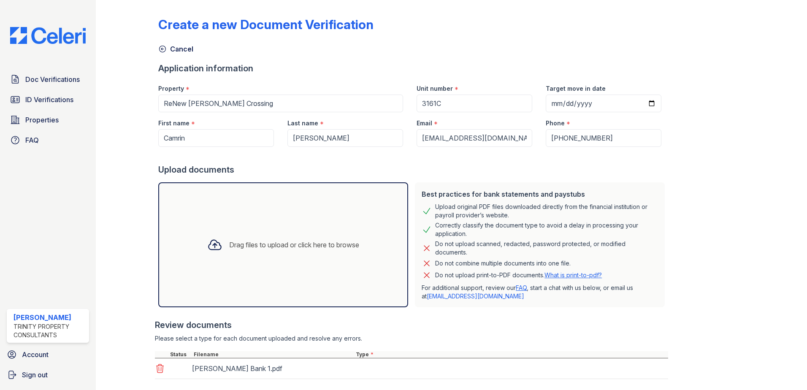
click at [320, 258] on div "Drag files to upload or click here to browse" at bounding box center [282, 244] width 165 height 29
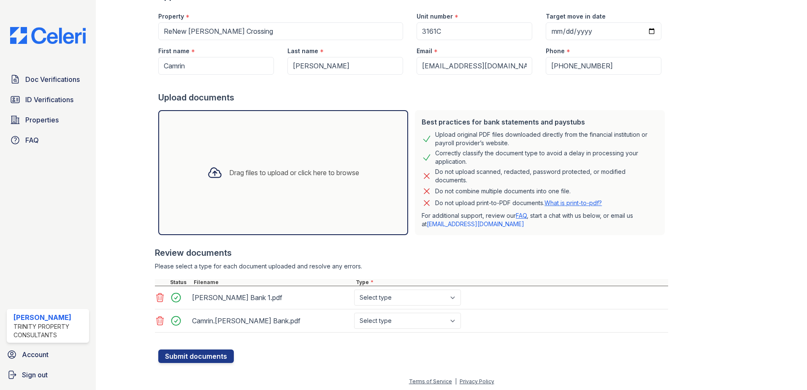
scroll to position [74, 0]
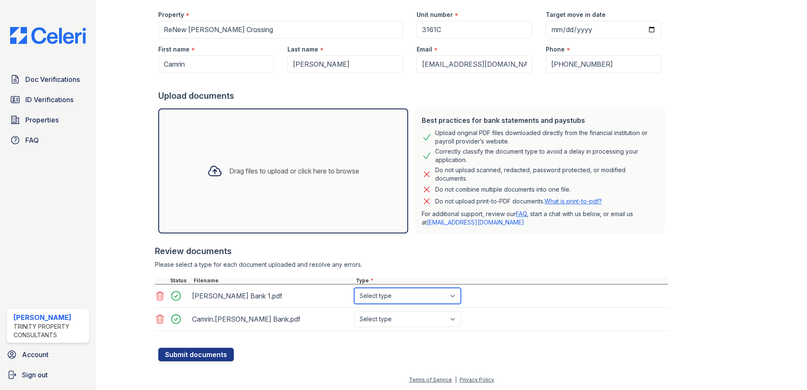
click at [402, 298] on select "Select type Paystub Bank Statement Offer Letter Tax Documents Benefit Award Let…" at bounding box center [407, 296] width 107 height 16
select select "paystub"
click at [354, 288] on select "Select type Paystub Bank Statement Offer Letter Tax Documents Benefit Award Let…" at bounding box center [407, 296] width 107 height 16
click at [399, 319] on select "Select type Paystub Bank Statement Offer Letter Tax Documents Benefit Award Let…" at bounding box center [407, 319] width 107 height 16
select select "paystub"
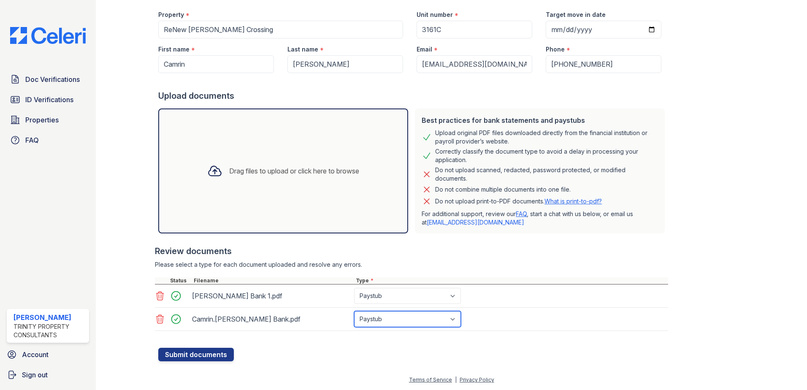
click at [354, 311] on select "Select type Paystub Bank Statement Offer Letter Tax Documents Benefit Award Let…" at bounding box center [407, 319] width 107 height 16
click at [204, 354] on button "Submit documents" at bounding box center [196, 355] width 76 height 14
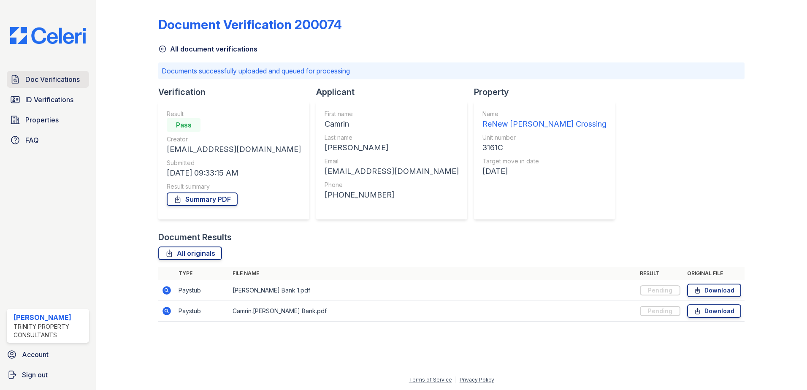
click at [29, 80] on span "Doc Verifications" at bounding box center [52, 79] width 54 height 10
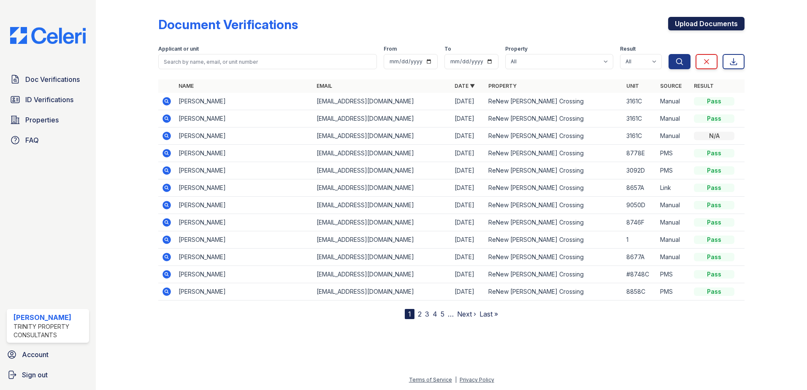
click at [698, 25] on link "Upload Documents" at bounding box center [706, 24] width 76 height 14
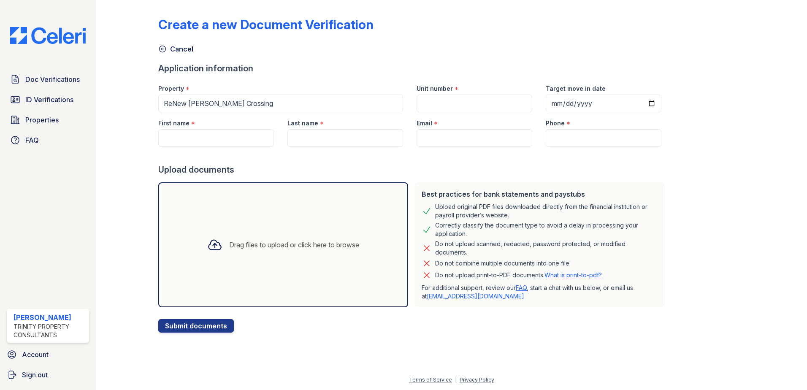
click at [292, 228] on div "Drag files to upload or click here to browse" at bounding box center [283, 244] width 250 height 125
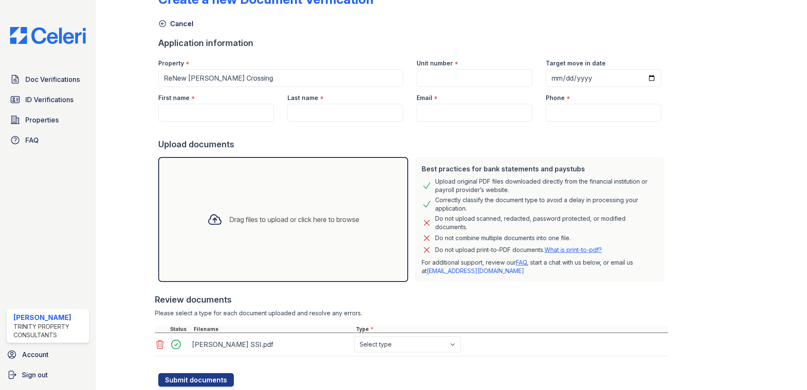
scroll to position [51, 0]
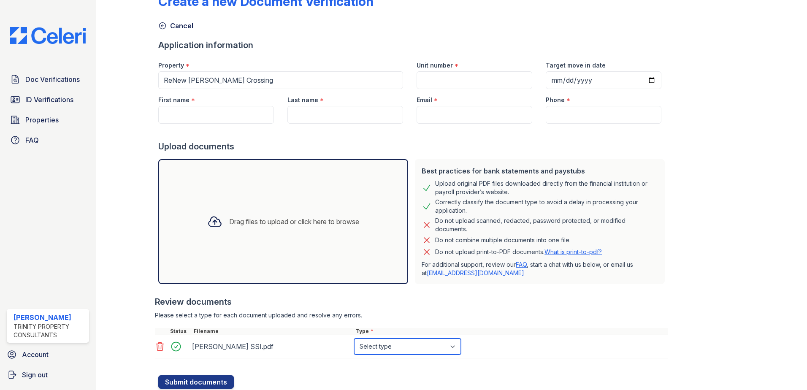
click at [406, 319] on div "Review documents Please select a type for each document uploaded and resolve an…" at bounding box center [411, 326] width 513 height 79
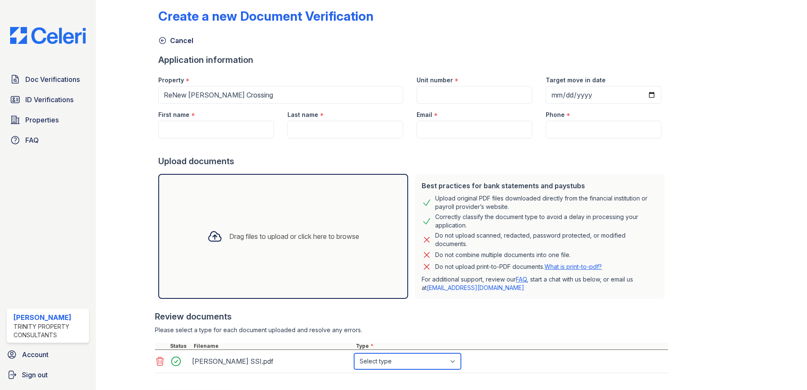
click at [392, 361] on select "Select type Paystub Bank Statement Offer Letter Tax Documents Benefit Award Let…" at bounding box center [407, 361] width 107 height 16
select select "other"
click at [354, 353] on select "Select type Paystub Bank Statement Offer Letter Tax Documents Benefit Award Let…" at bounding box center [407, 361] width 107 height 16
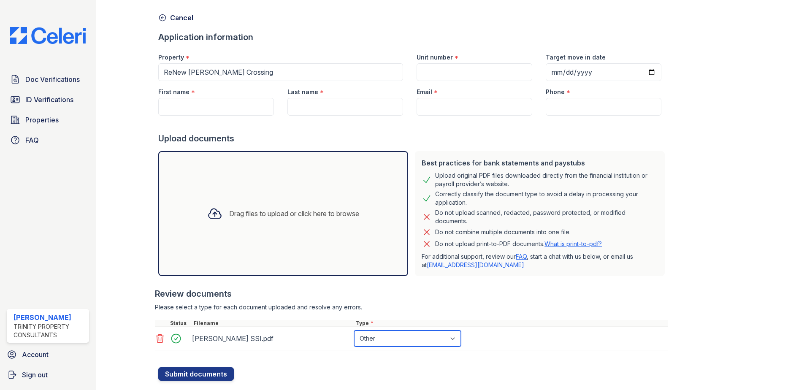
scroll to position [51, 0]
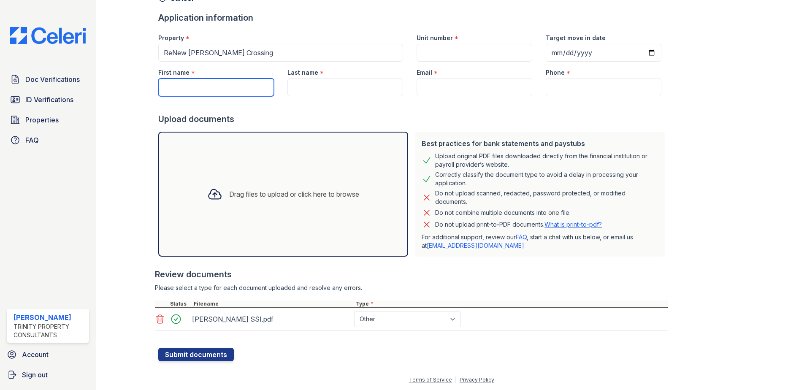
click at [207, 84] on input "First name" at bounding box center [216, 88] width 116 height 18
type input "Camrin"
type input "3161C"
type input "2025-10-03"
type input "[PERSON_NAME]"
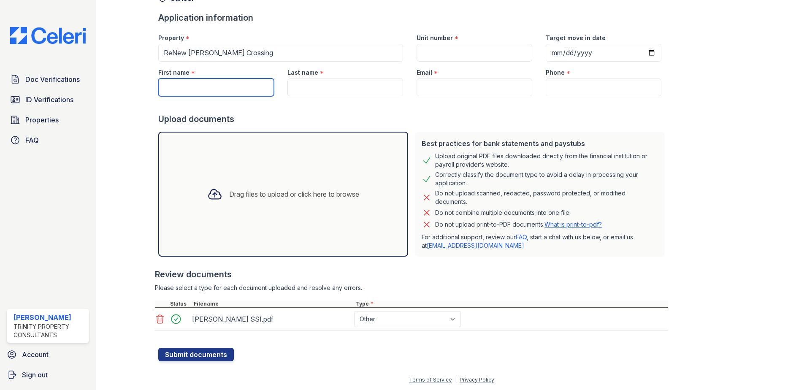
type input "[EMAIL_ADDRESS][DOMAIN_NAME]"
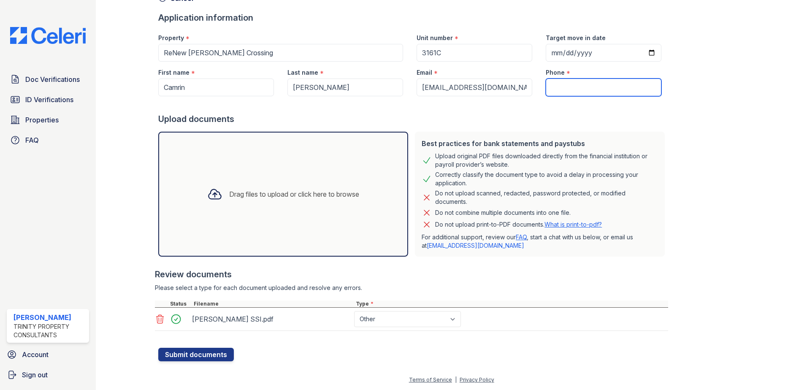
click at [570, 93] on input "Phone" at bounding box center [604, 88] width 116 height 18
drag, startPoint x: 568, startPoint y: 91, endPoint x: 537, endPoint y: 89, distance: 31.3
click at [546, 89] on input "V" at bounding box center [604, 88] width 116 height 18
paste input "(214) 245-2598"
type input "(214) 245-2598"
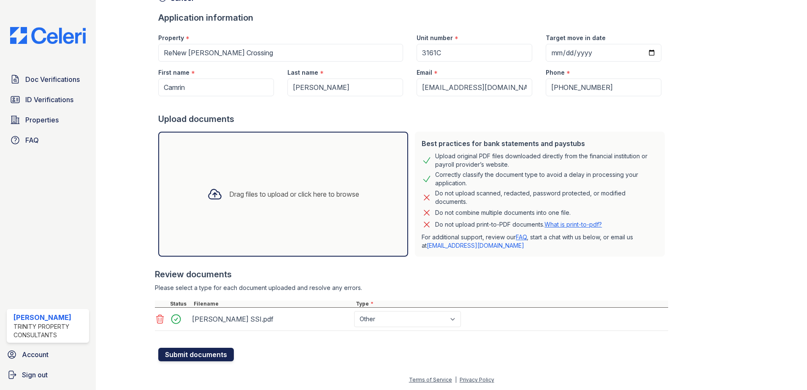
click at [191, 355] on button "Submit documents" at bounding box center [196, 355] width 76 height 14
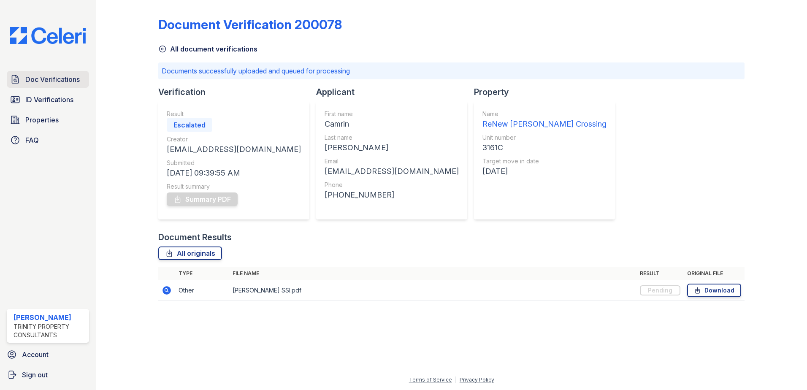
click at [47, 80] on span "Doc Verifications" at bounding box center [52, 79] width 54 height 10
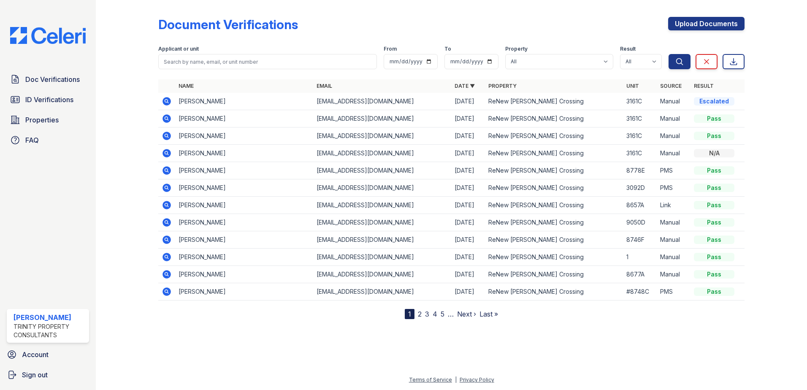
click at [165, 117] on icon at bounding box center [167, 119] width 10 height 10
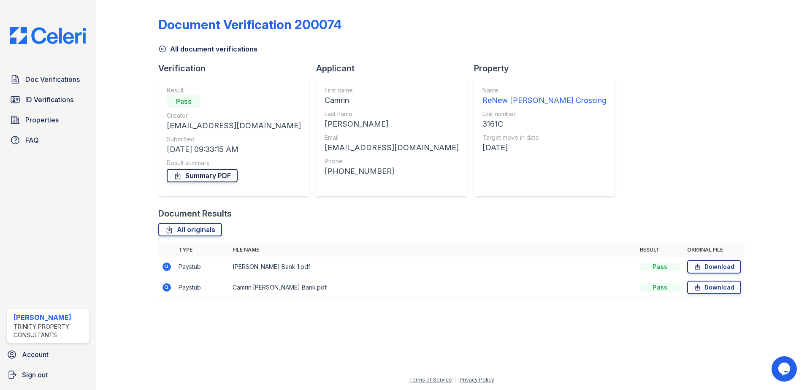
click at [212, 173] on link "Summary PDF" at bounding box center [202, 176] width 71 height 14
click at [52, 83] on span "Doc Verifications" at bounding box center [52, 79] width 54 height 10
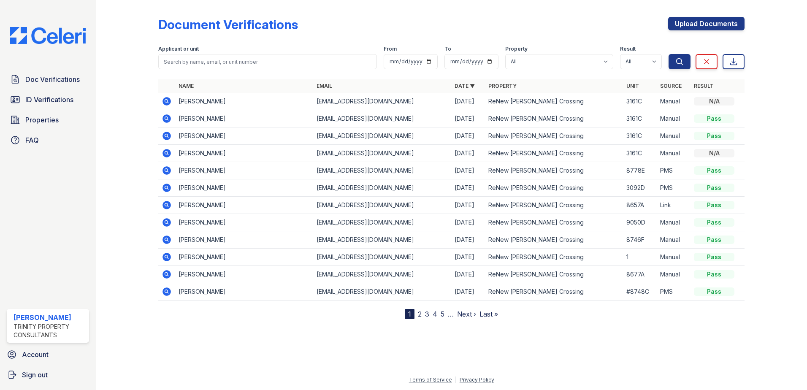
click at [165, 136] on icon at bounding box center [166, 135] width 2 height 2
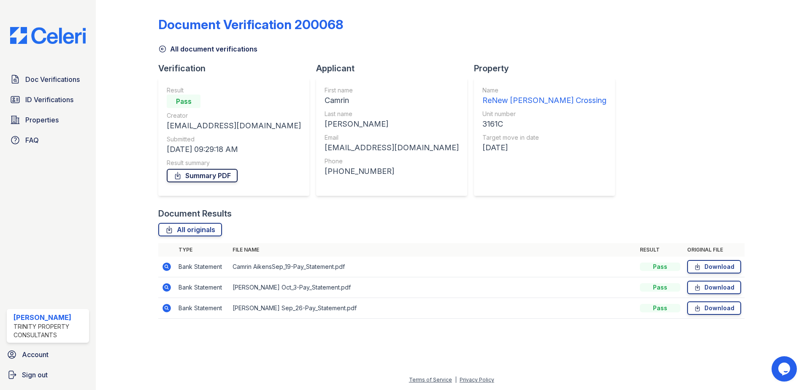
click at [188, 173] on link "Summary PDF" at bounding box center [202, 176] width 71 height 14
click at [63, 82] on span "Doc Verifications" at bounding box center [52, 79] width 54 height 10
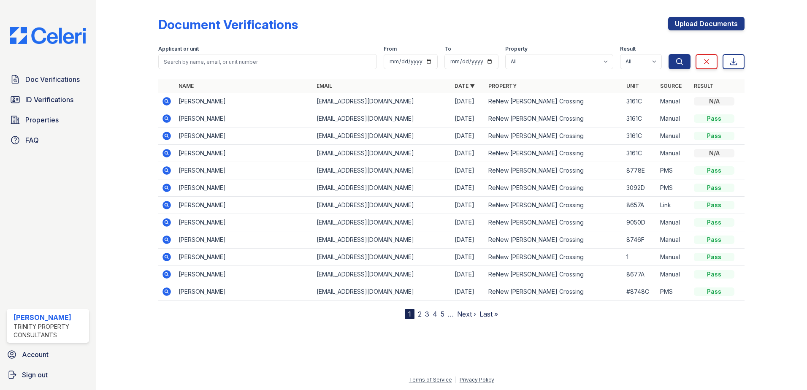
click at [163, 98] on icon at bounding box center [167, 101] width 10 height 10
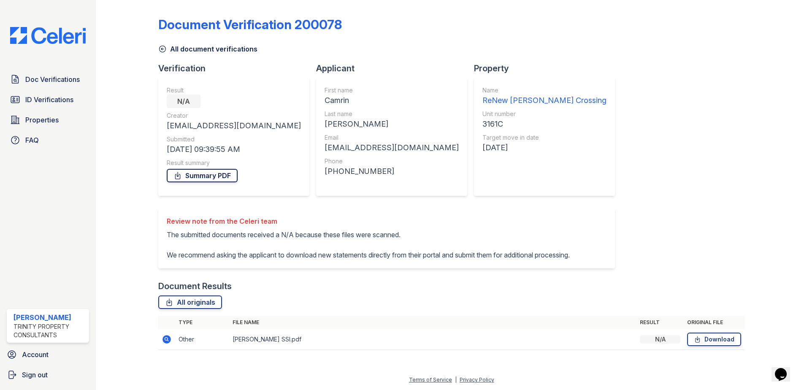
click at [222, 178] on link "Summary PDF" at bounding box center [202, 176] width 71 height 14
click at [52, 88] on link "Doc Verifications" at bounding box center [48, 79] width 82 height 17
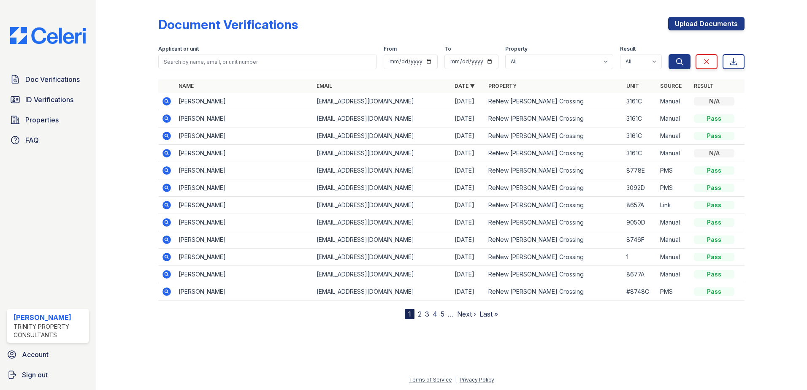
click at [166, 152] on icon at bounding box center [166, 153] width 2 height 2
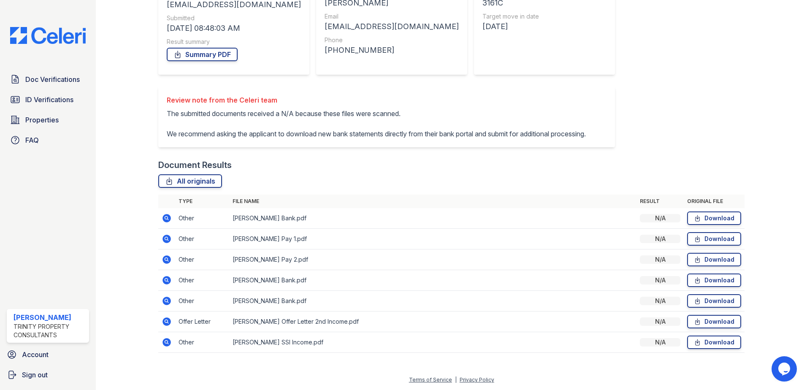
scroll to position [131, 0]
click at [705, 237] on link "Download" at bounding box center [714, 239] width 54 height 14
click at [774, 248] on div at bounding box center [769, 121] width 49 height 479
click at [708, 261] on link "Download" at bounding box center [714, 260] width 54 height 14
click at [702, 260] on link "Download" at bounding box center [714, 260] width 54 height 14
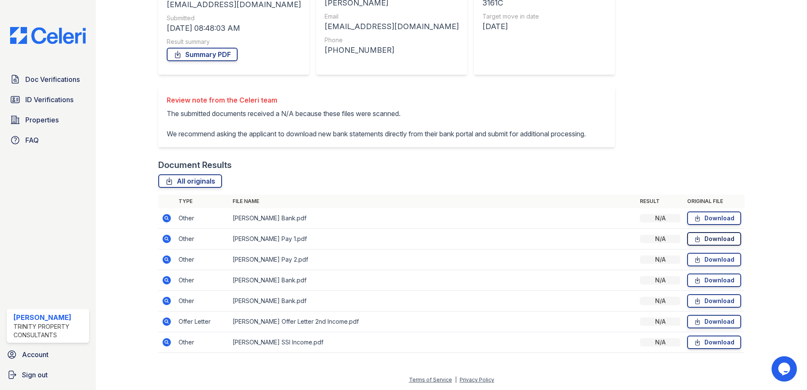
click at [709, 242] on link "Download" at bounding box center [714, 239] width 54 height 14
